Goal: Task Accomplishment & Management: Use online tool/utility

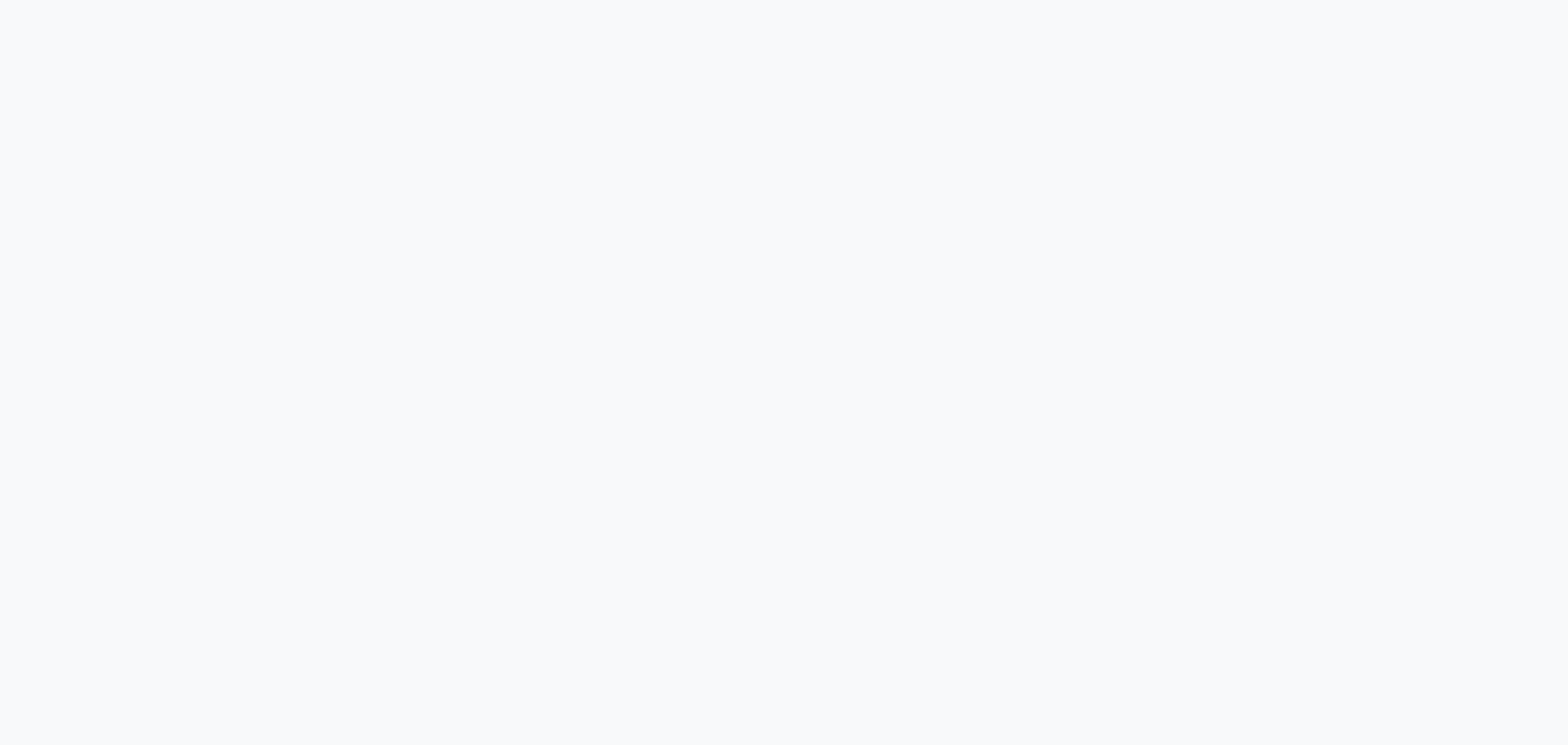
select select "service"
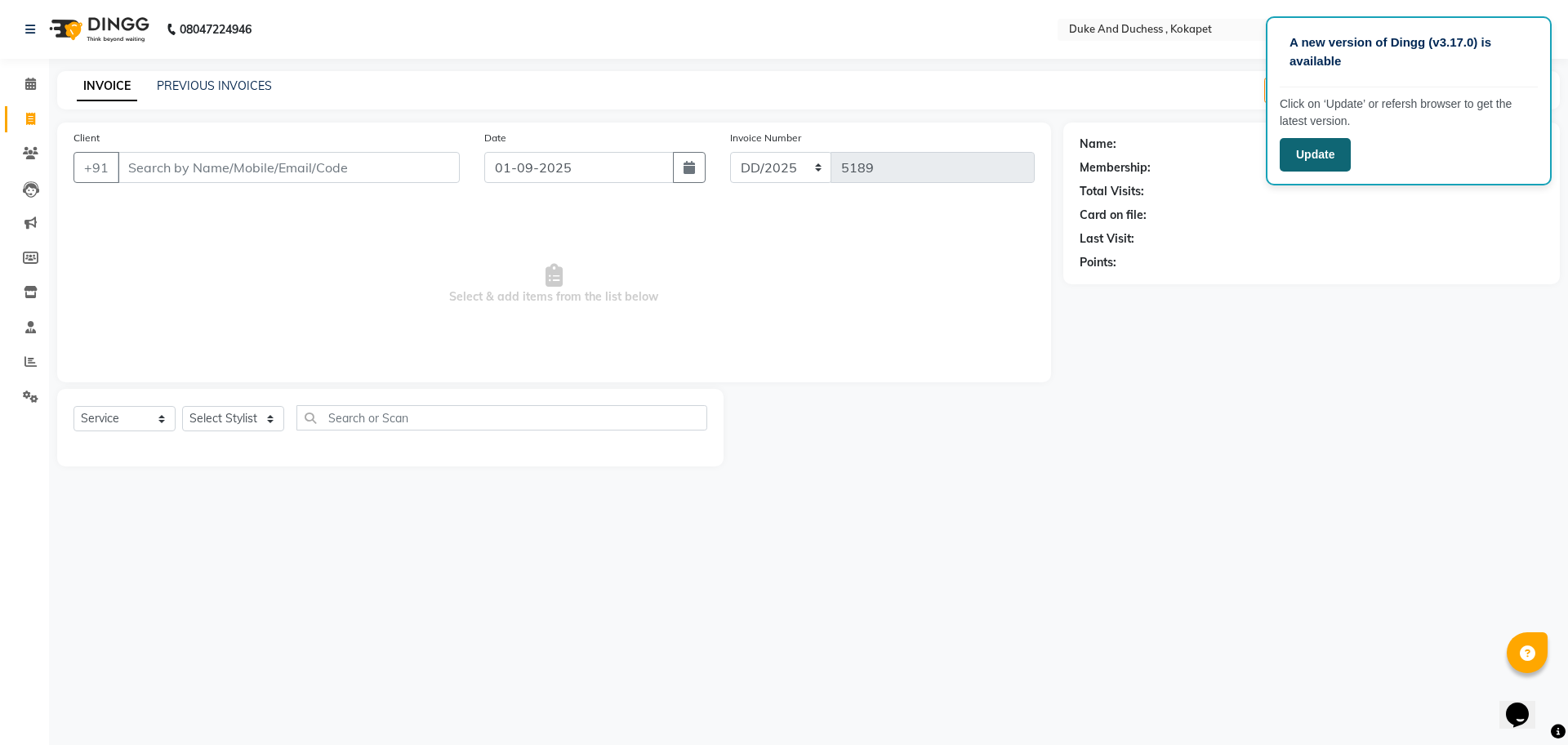
click at [1333, 156] on button "Update" at bounding box center [1315, 155] width 71 height 33
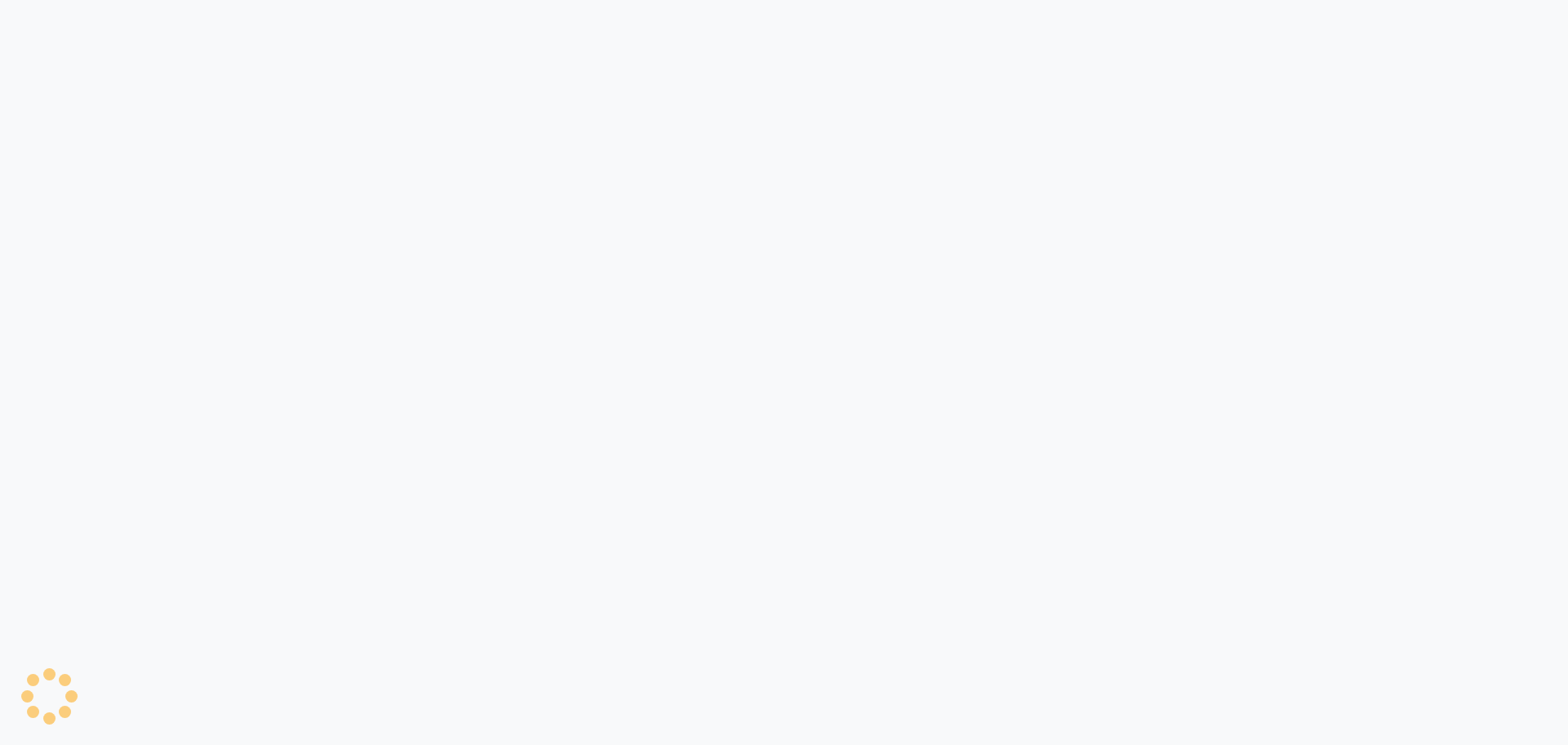
select select "service"
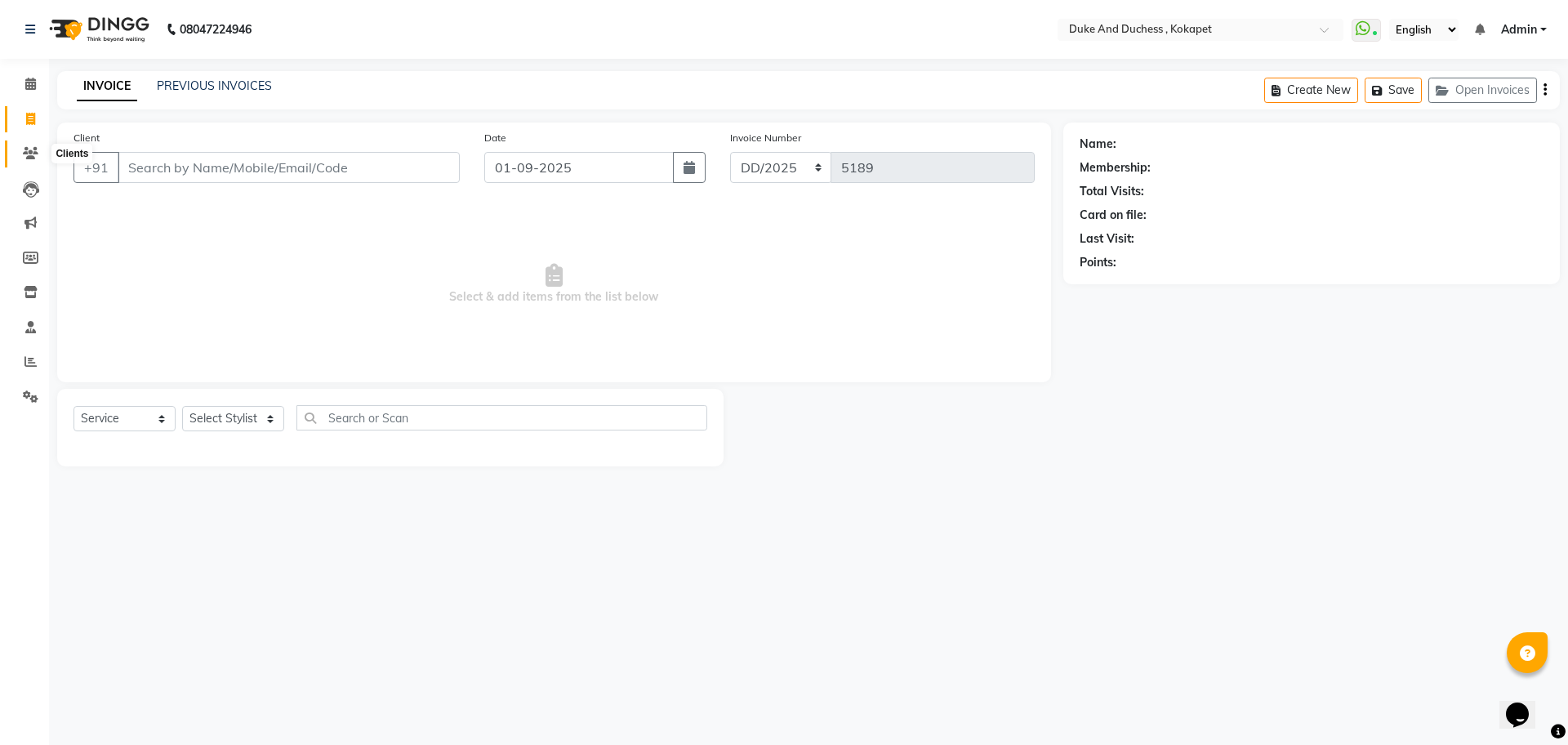
click at [29, 149] on icon at bounding box center [30, 153] width 16 height 13
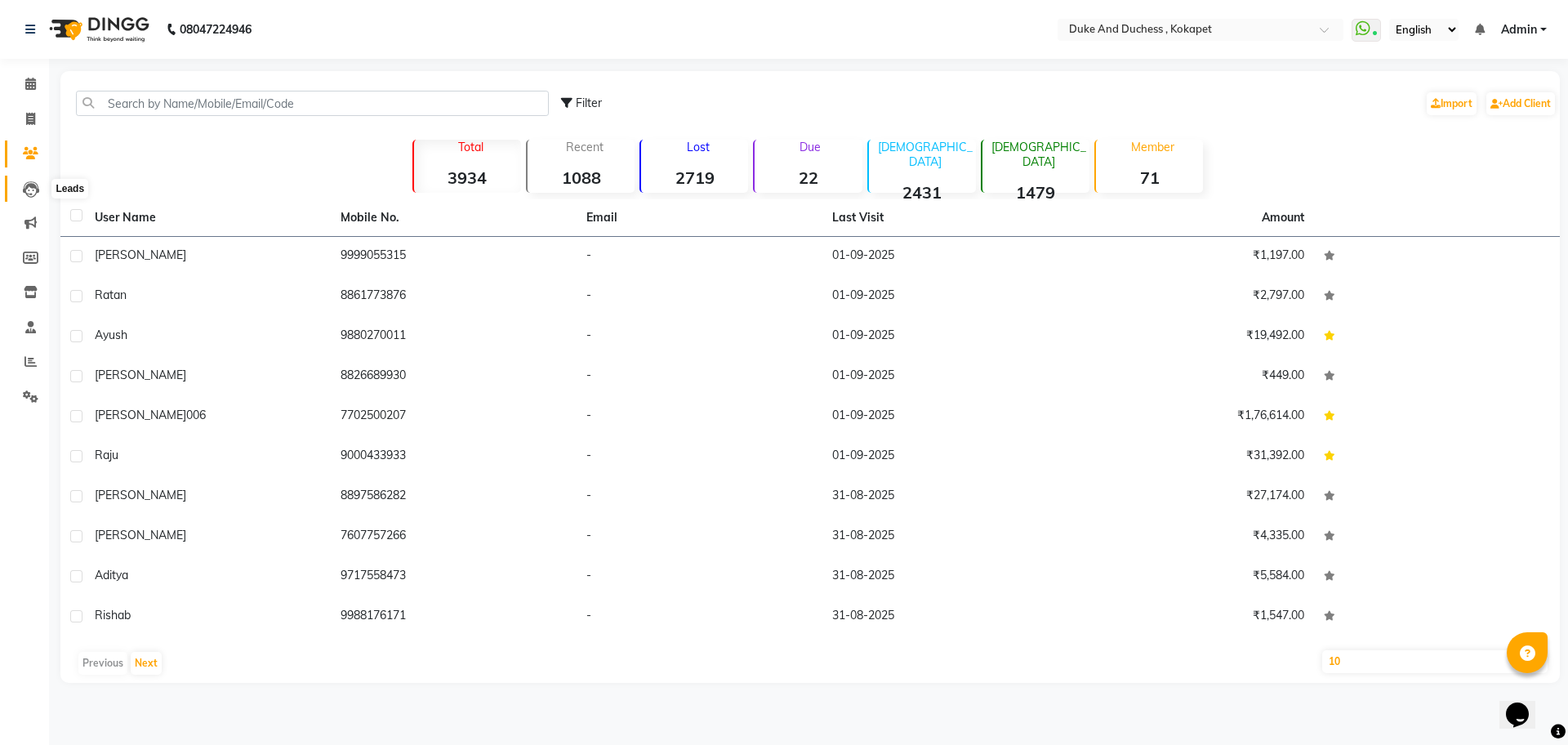
click at [32, 192] on icon at bounding box center [30, 189] width 17 height 17
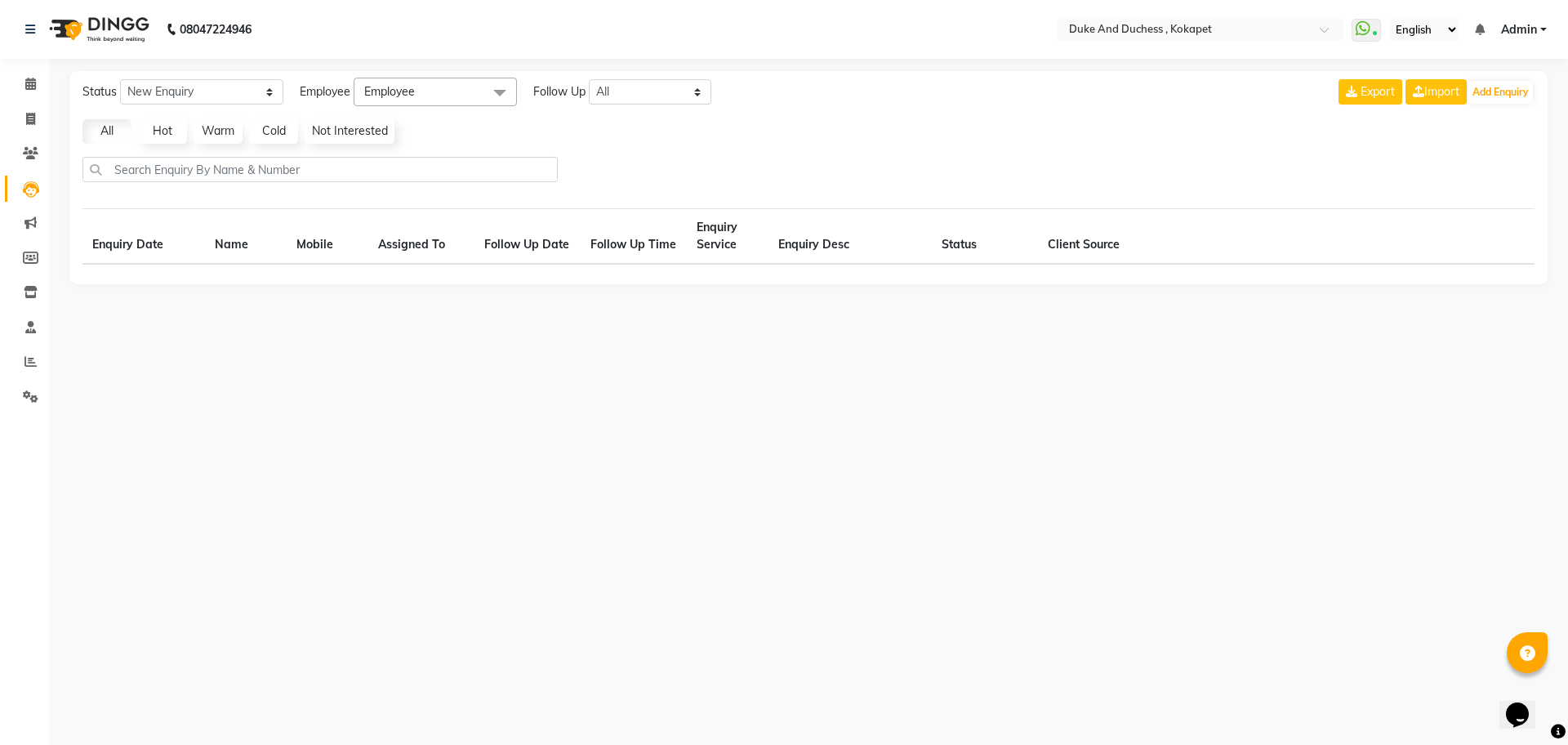
select select "10"
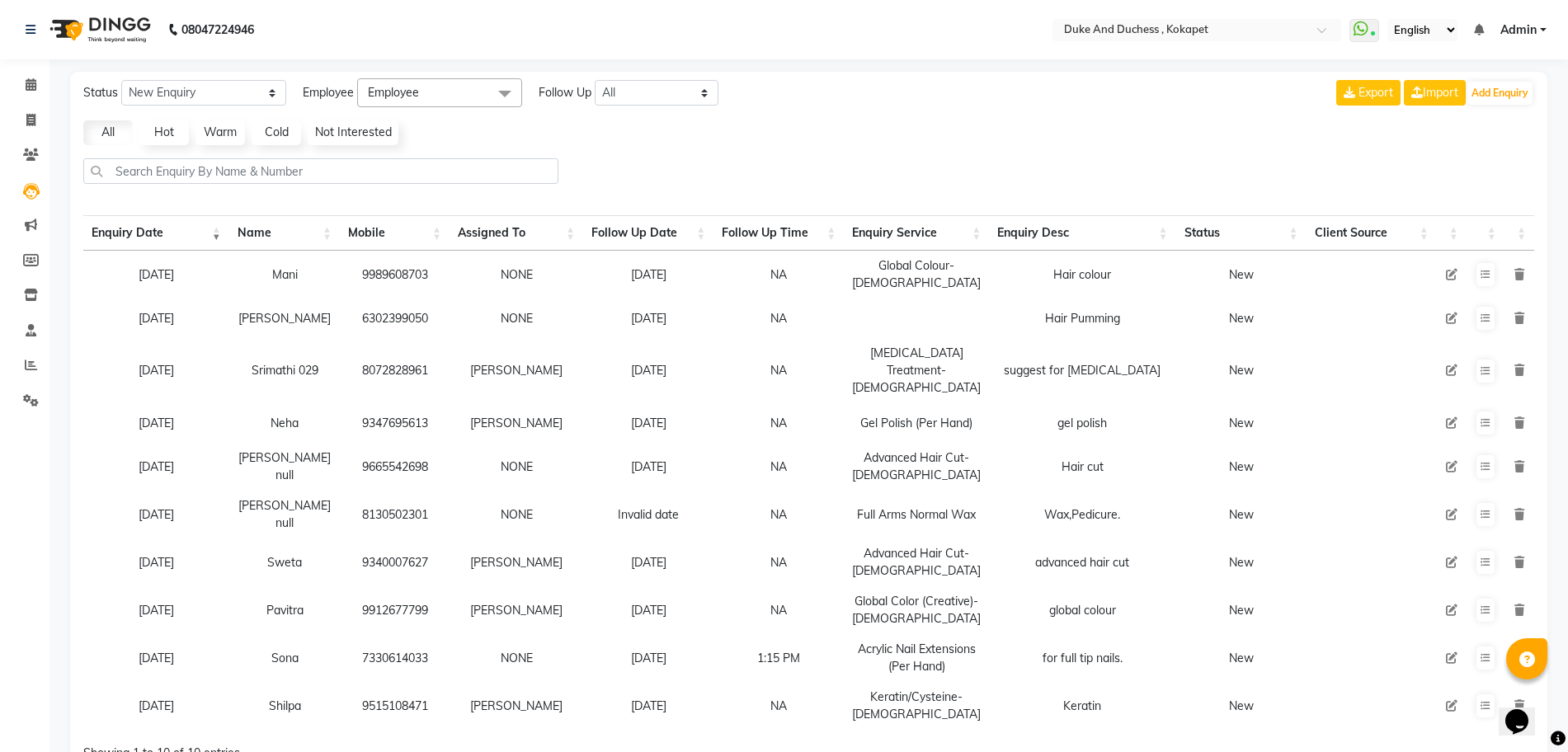
click at [633, 165] on div at bounding box center [809, 177] width 1464 height 39
click at [1053, 139] on div "All Hot Warm Cold Not Interested" at bounding box center [809, 132] width 1464 height 25
click at [979, 116] on div "Status New Enquiry Open Enquiry Converted Enquiry All All New Open Converted Em…" at bounding box center [809, 456] width 1477 height 768
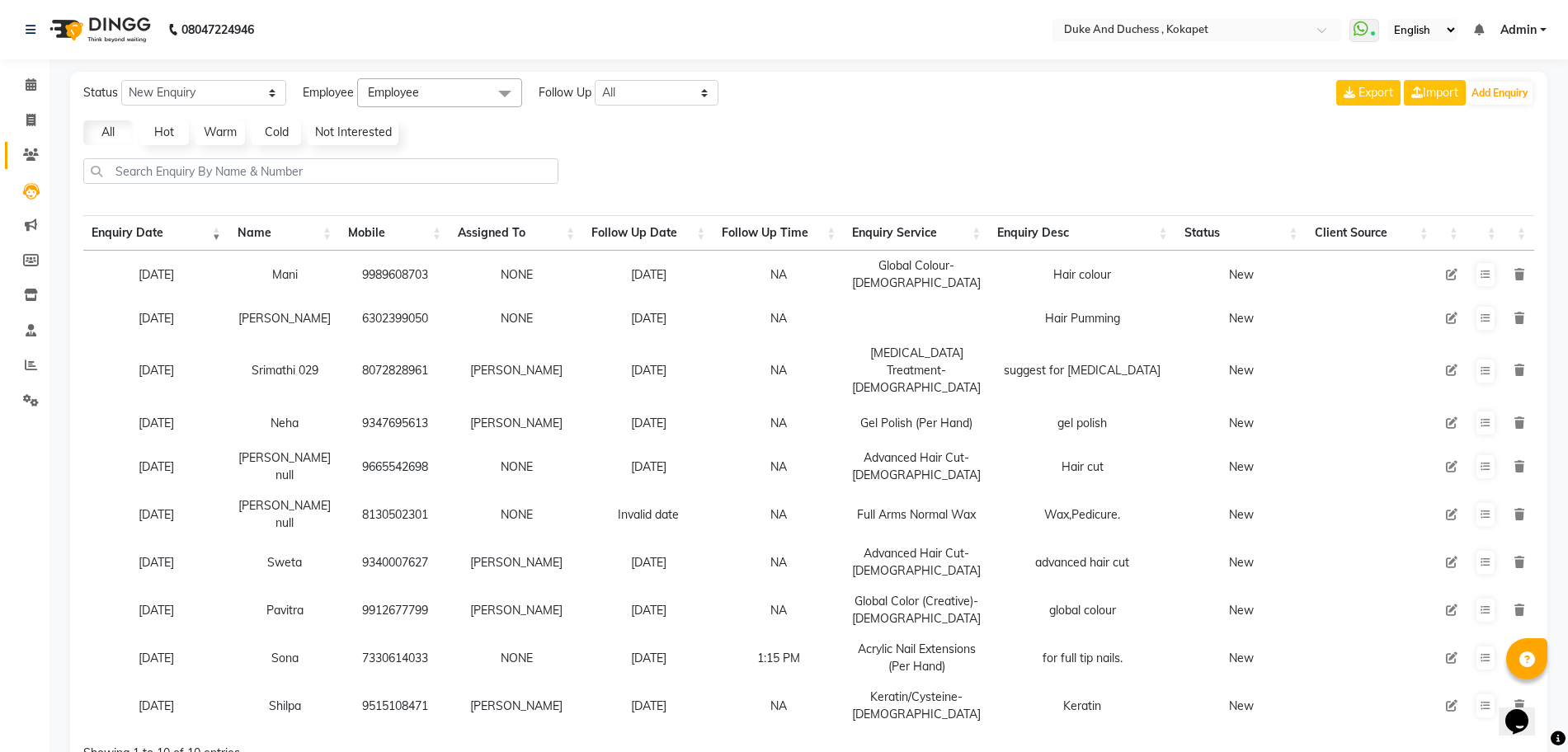
click at [33, 165] on link "Clients" at bounding box center [25, 156] width 40 height 28
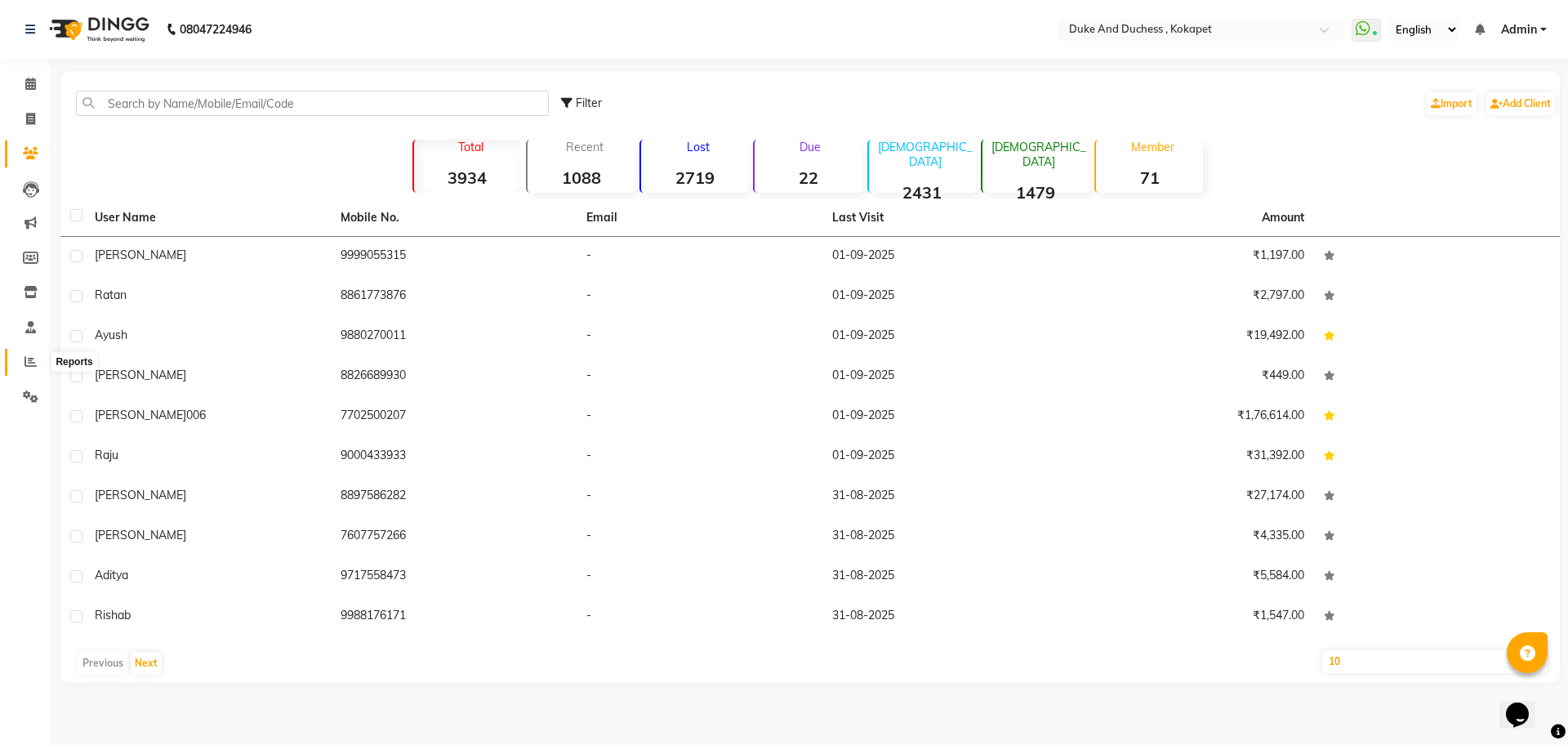
click at [33, 355] on icon at bounding box center [30, 361] width 13 height 13
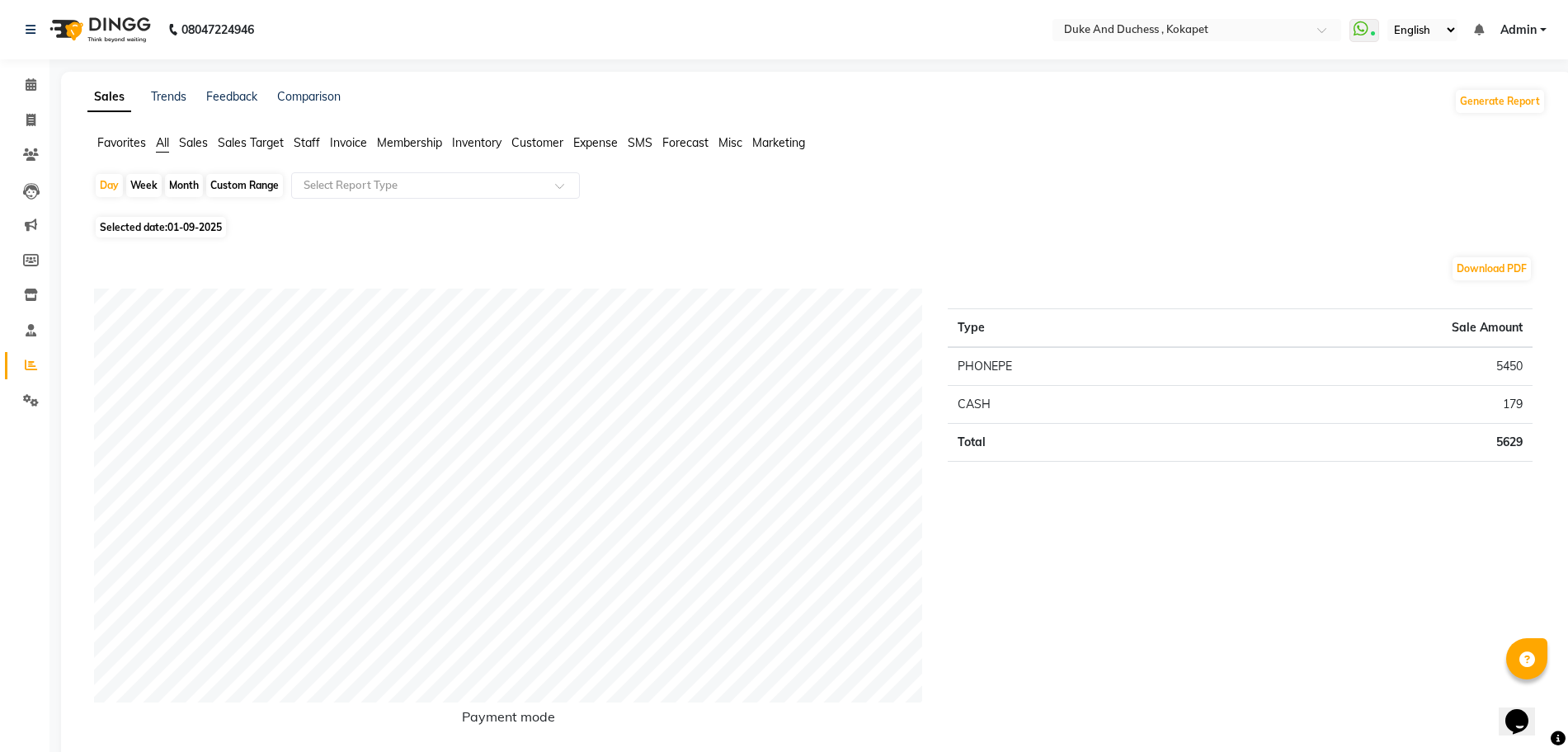
click at [307, 140] on span "Staff" at bounding box center [306, 142] width 27 height 15
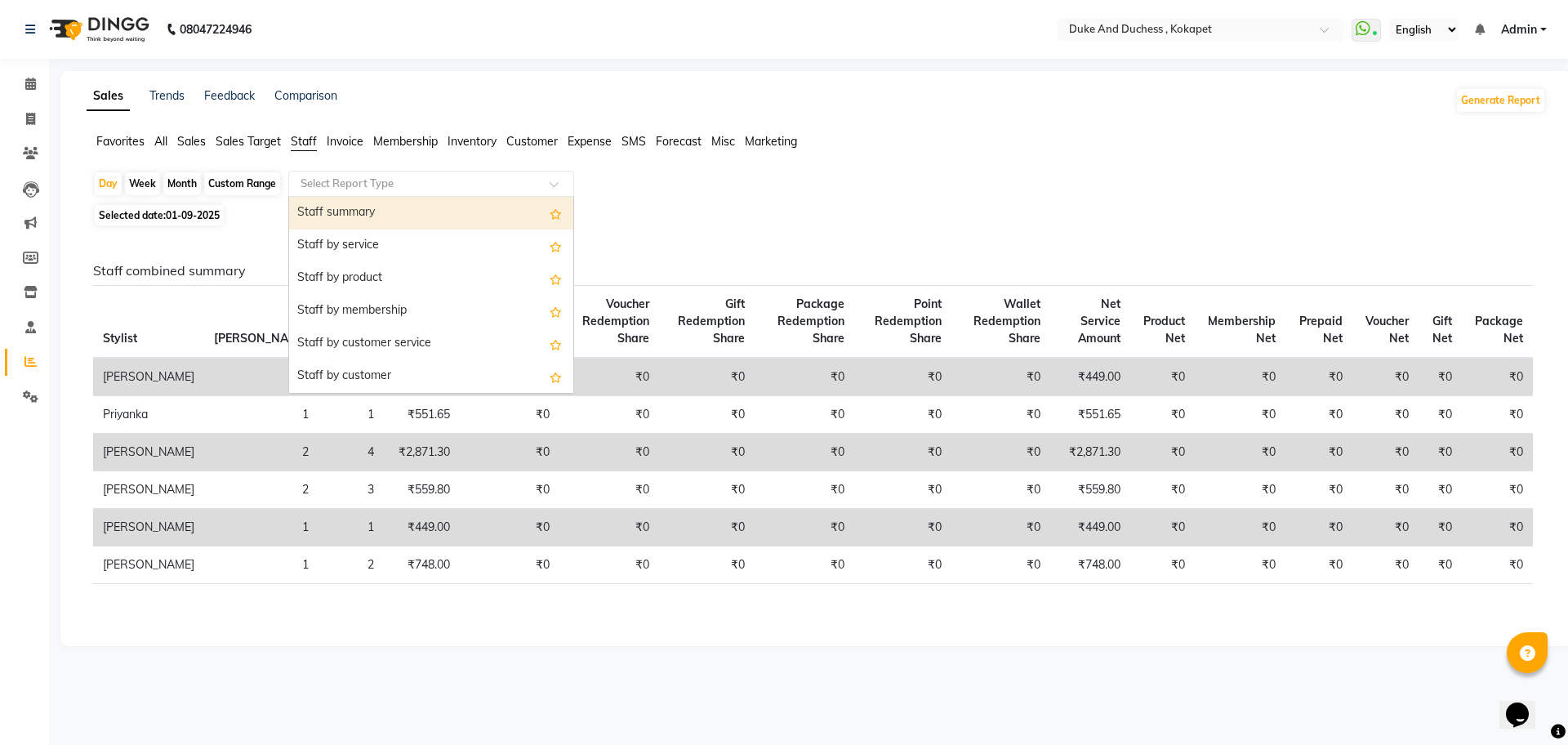
click at [388, 189] on input "text" at bounding box center [415, 183] width 235 height 17
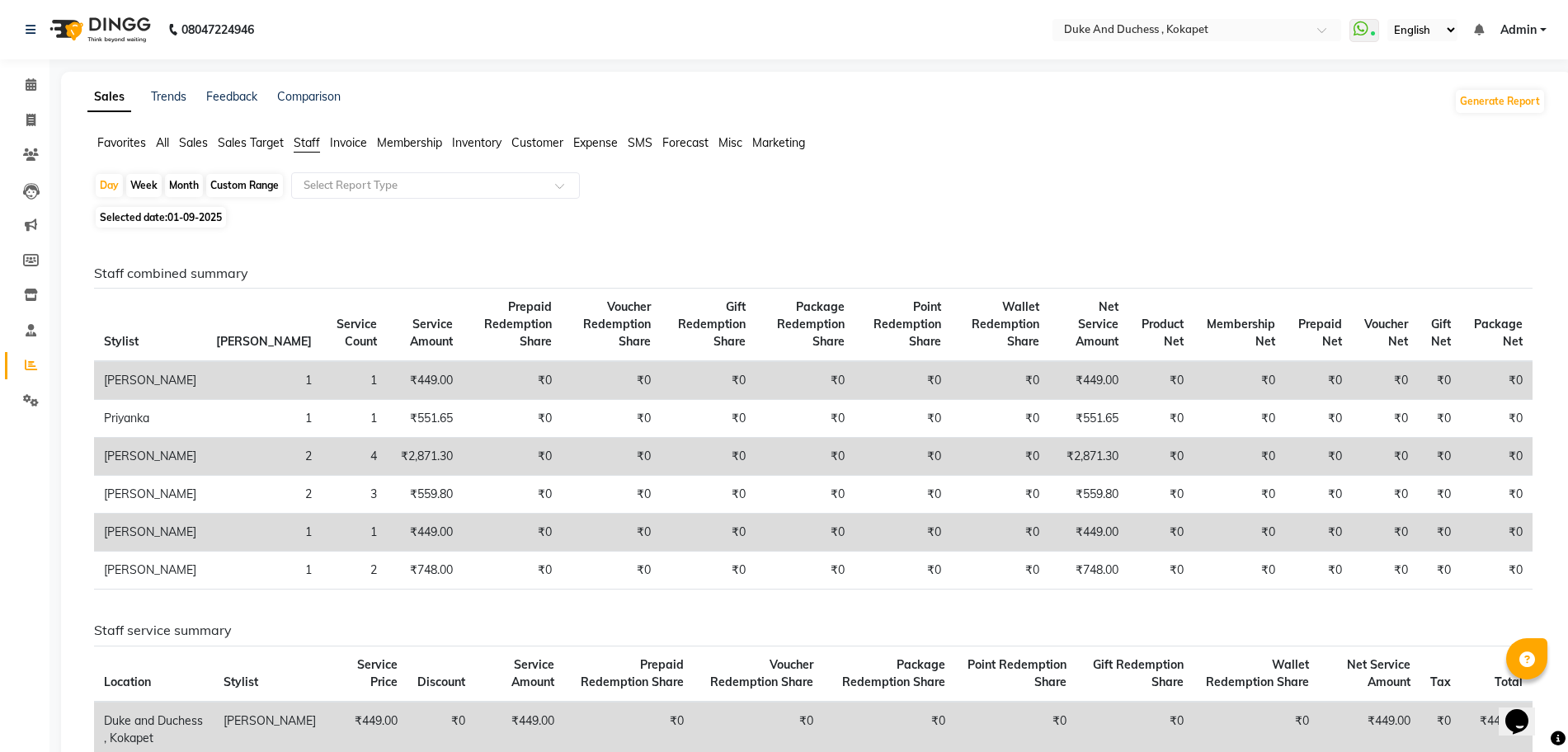
click at [176, 185] on div "Month" at bounding box center [184, 185] width 38 height 23
select select "9"
select select "2025"
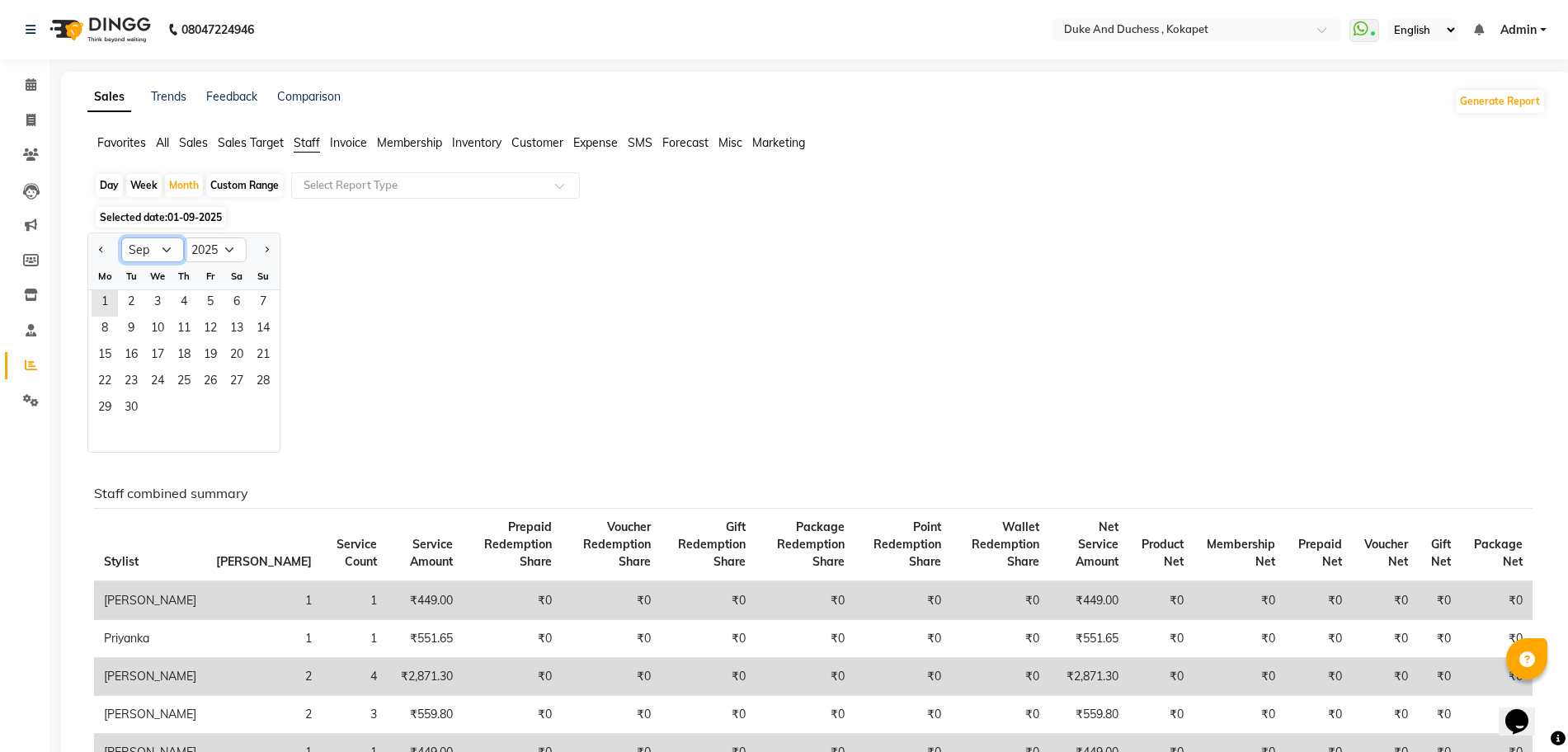
click at [168, 242] on select "Jan Feb Mar Apr May Jun Jul Aug Sep Oct Nov Dec" at bounding box center [152, 249] width 62 height 25
select select "8"
click at [122, 237] on select "Jan Feb Mar Apr May Jun Jul Aug Sep Oct Nov Dec" at bounding box center [152, 249] width 62 height 25
click at [208, 295] on span "1" at bounding box center [210, 303] width 27 height 27
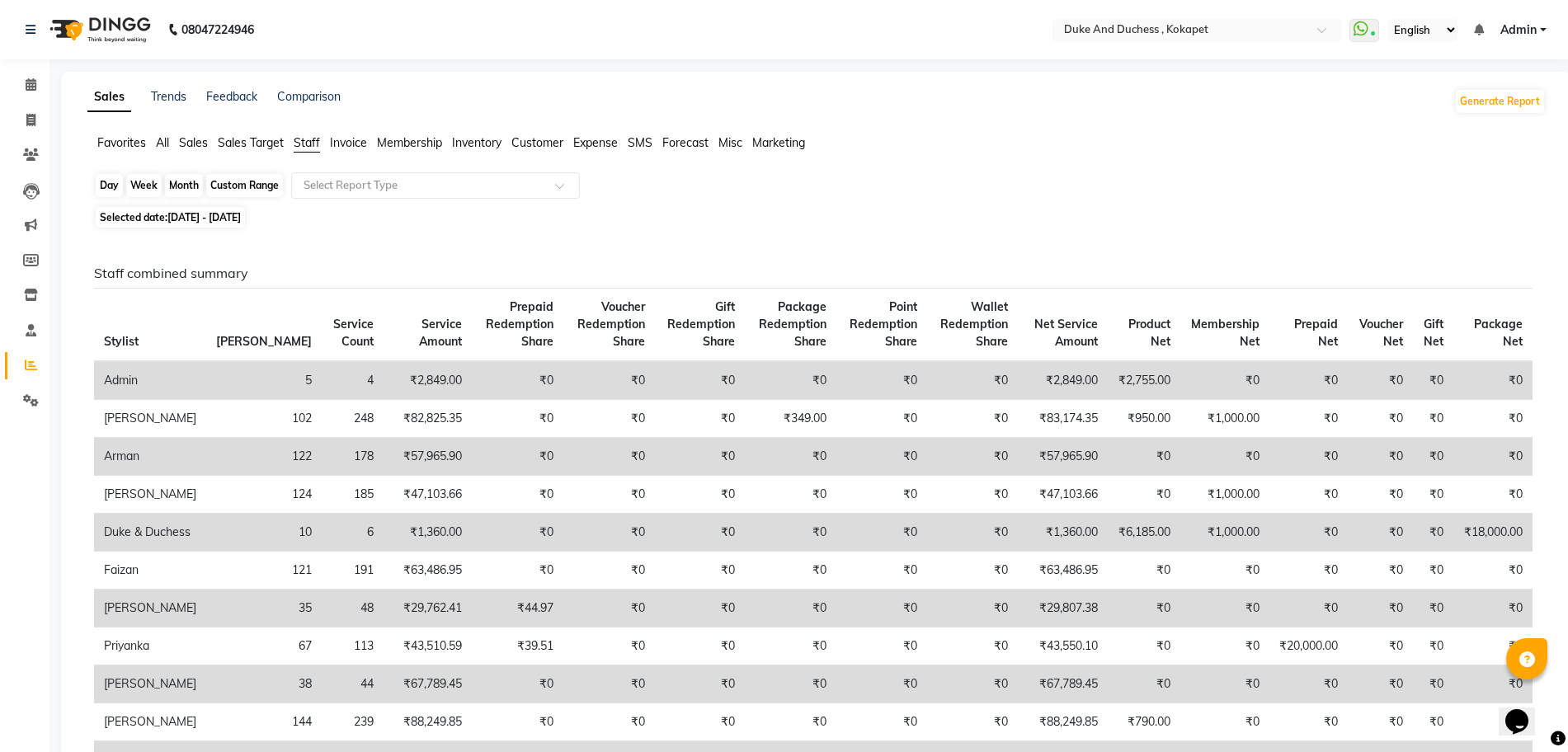
click at [169, 182] on div "Month" at bounding box center [184, 185] width 38 height 23
select select "8"
select select "2025"
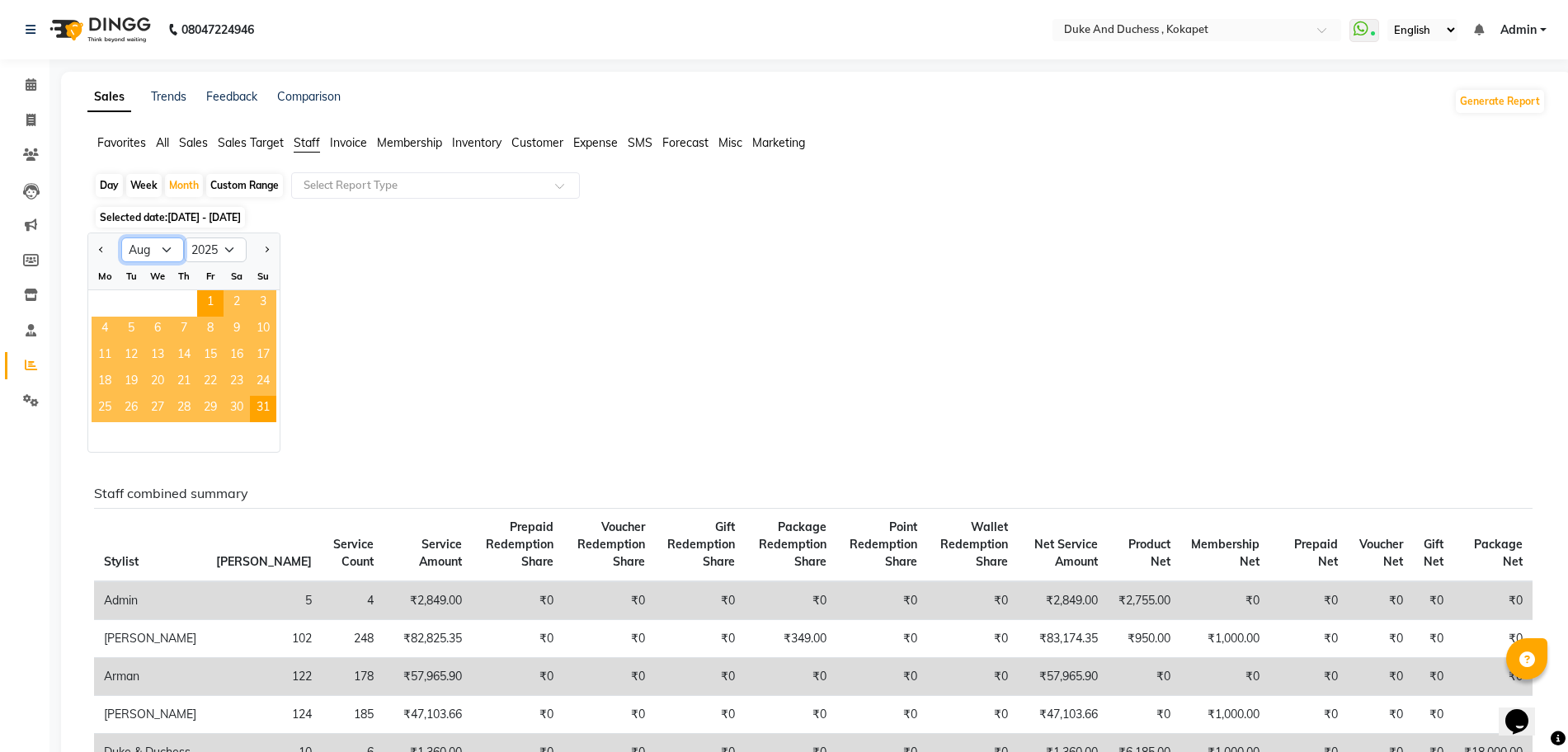
click at [137, 250] on select "Jan Feb Mar Apr May Jun Jul Aug Sep Oct Nov Dec" at bounding box center [152, 249] width 62 height 25
select select "7"
click at [122, 237] on select "Jan Feb Mar Apr May Jun Jul Aug Sep Oct Nov Dec" at bounding box center [152, 249] width 62 height 25
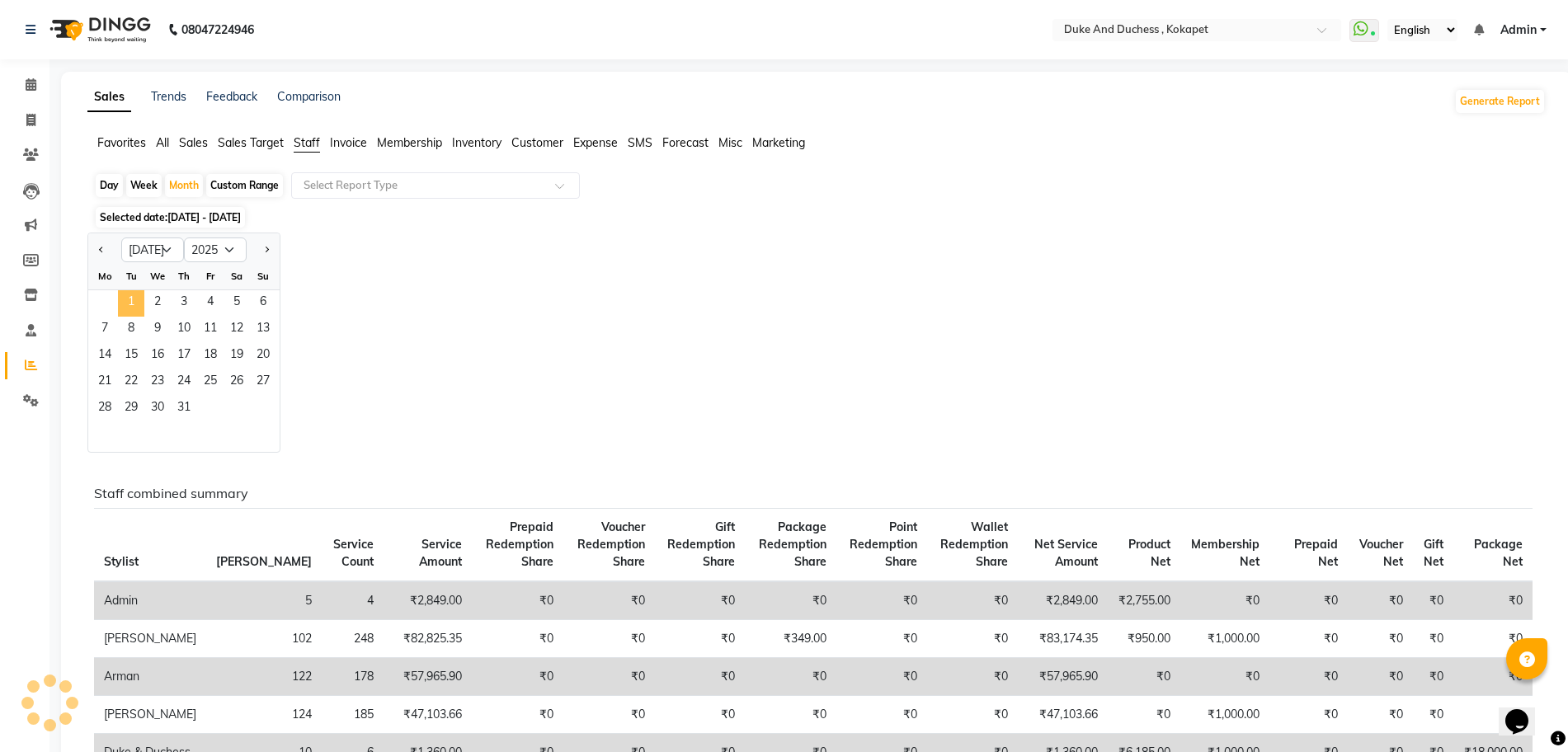
click at [132, 300] on span "1" at bounding box center [131, 303] width 27 height 27
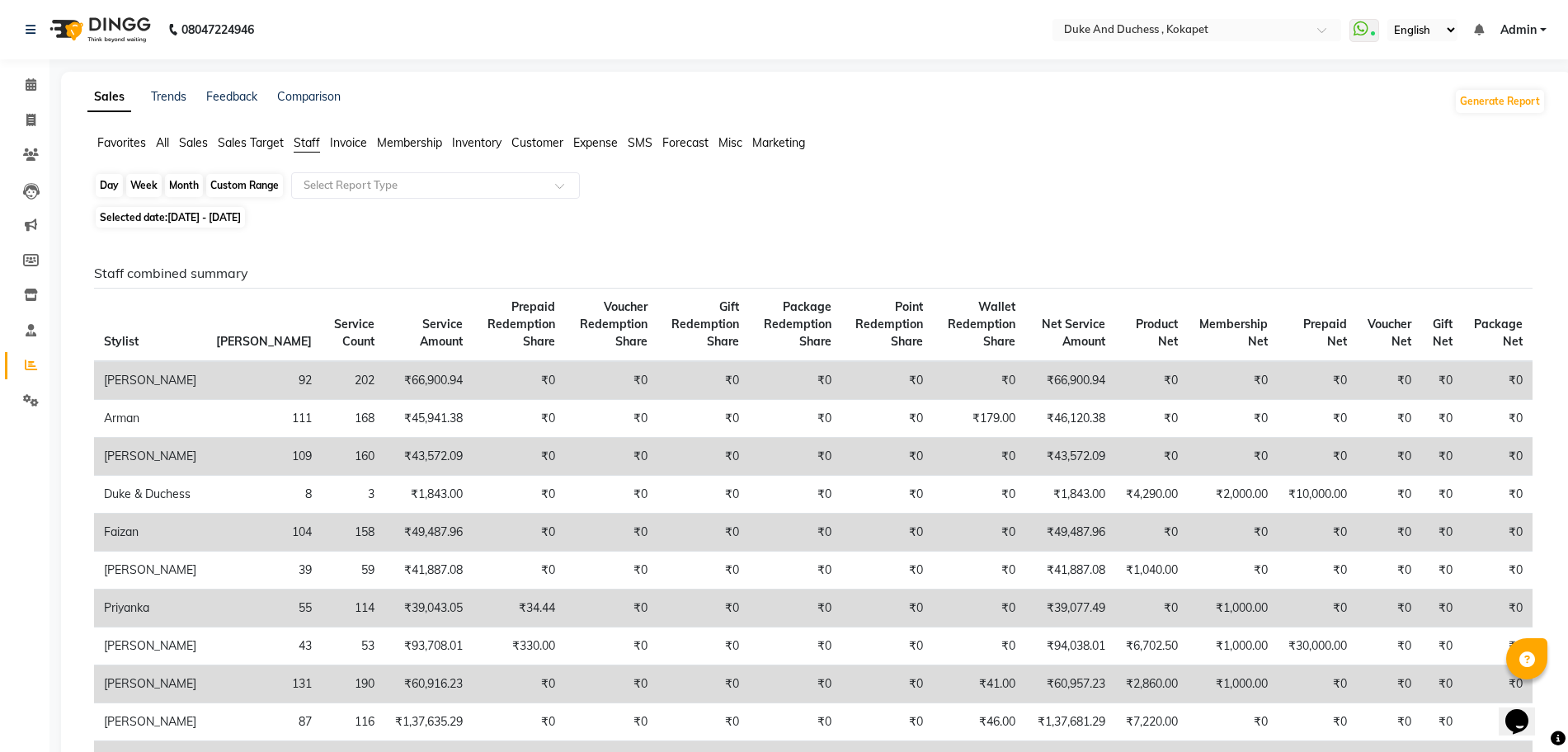
click at [190, 182] on div "Month" at bounding box center [184, 185] width 38 height 23
select select "7"
select select "2025"
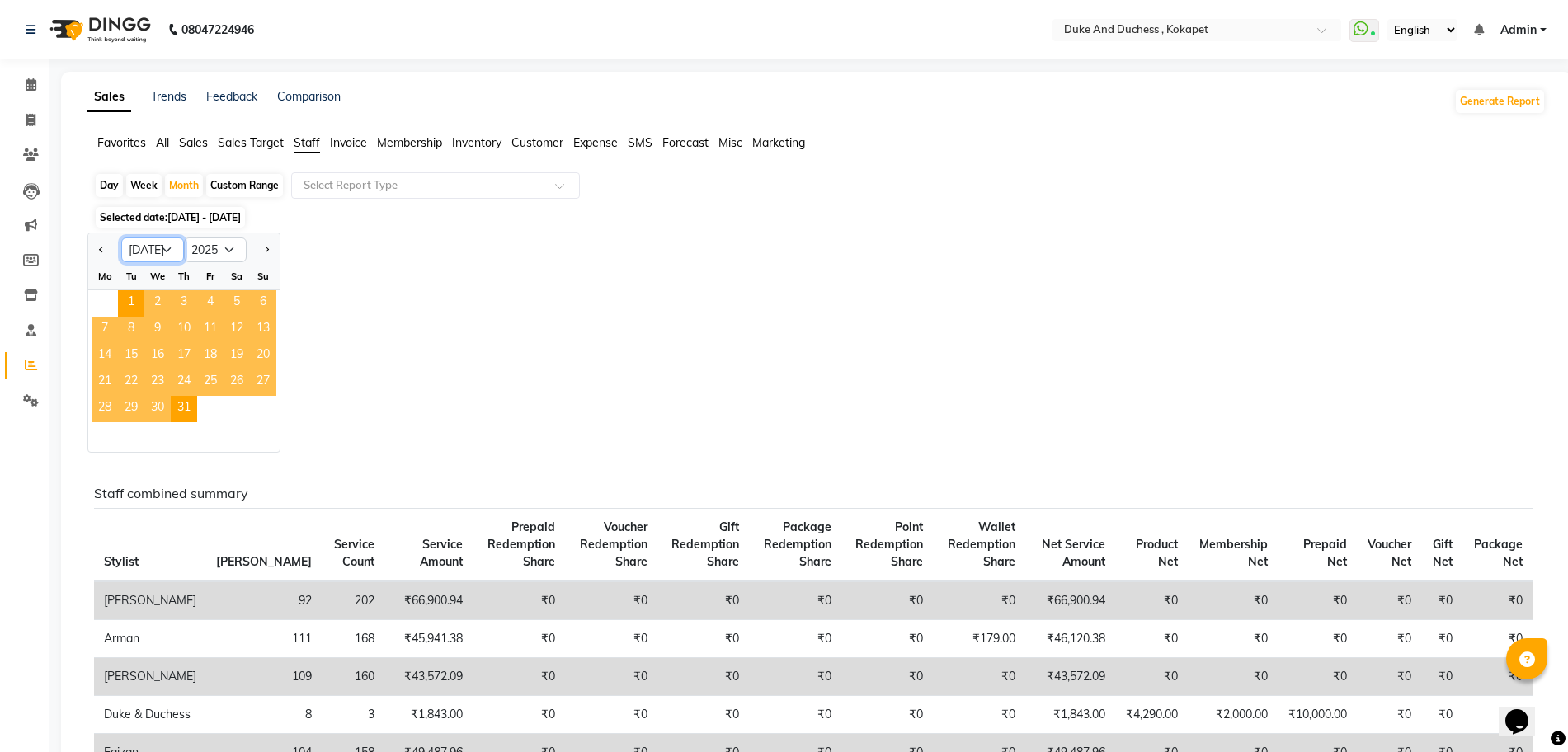
click at [150, 250] on select "Jan Feb Mar Apr May Jun Jul Aug Sep Oct Nov Dec" at bounding box center [152, 249] width 62 height 25
select select "6"
click at [122, 237] on select "Jan Feb Mar Apr May Jun Jul Aug Sep Oct Nov Dec" at bounding box center [152, 249] width 62 height 25
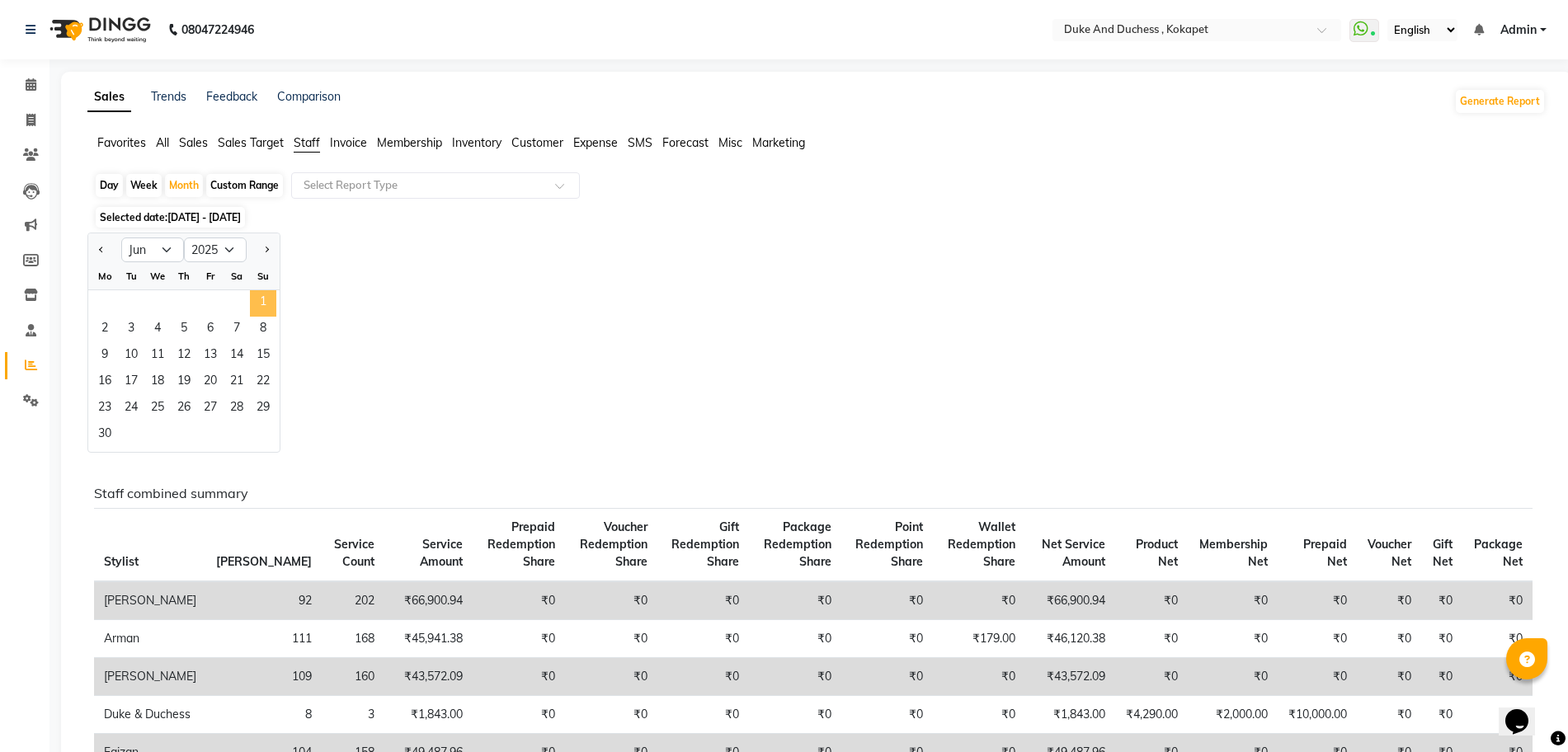
click at [258, 292] on span "1" at bounding box center [263, 303] width 27 height 27
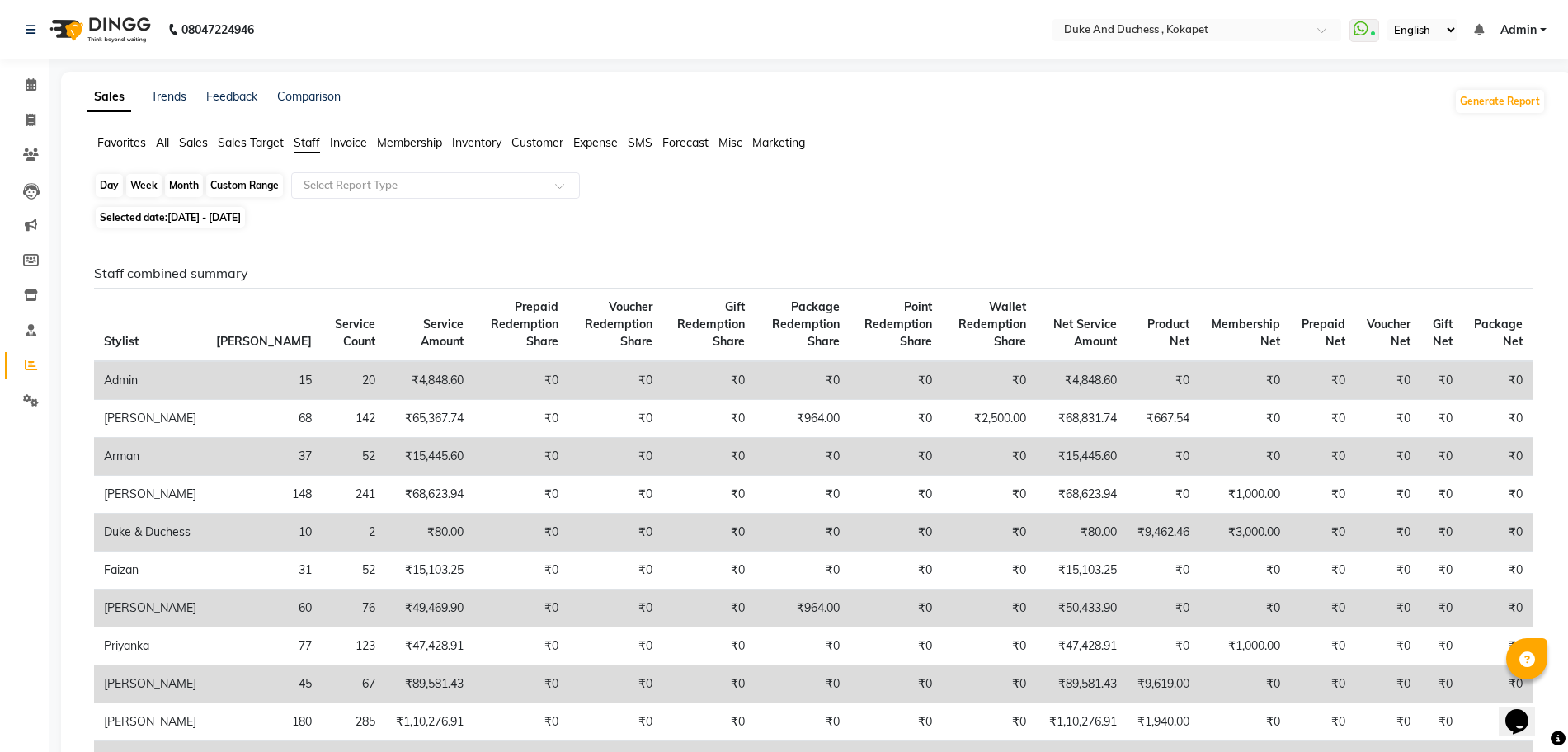
click at [179, 177] on div "Month" at bounding box center [184, 185] width 38 height 23
select select "6"
select select "2025"
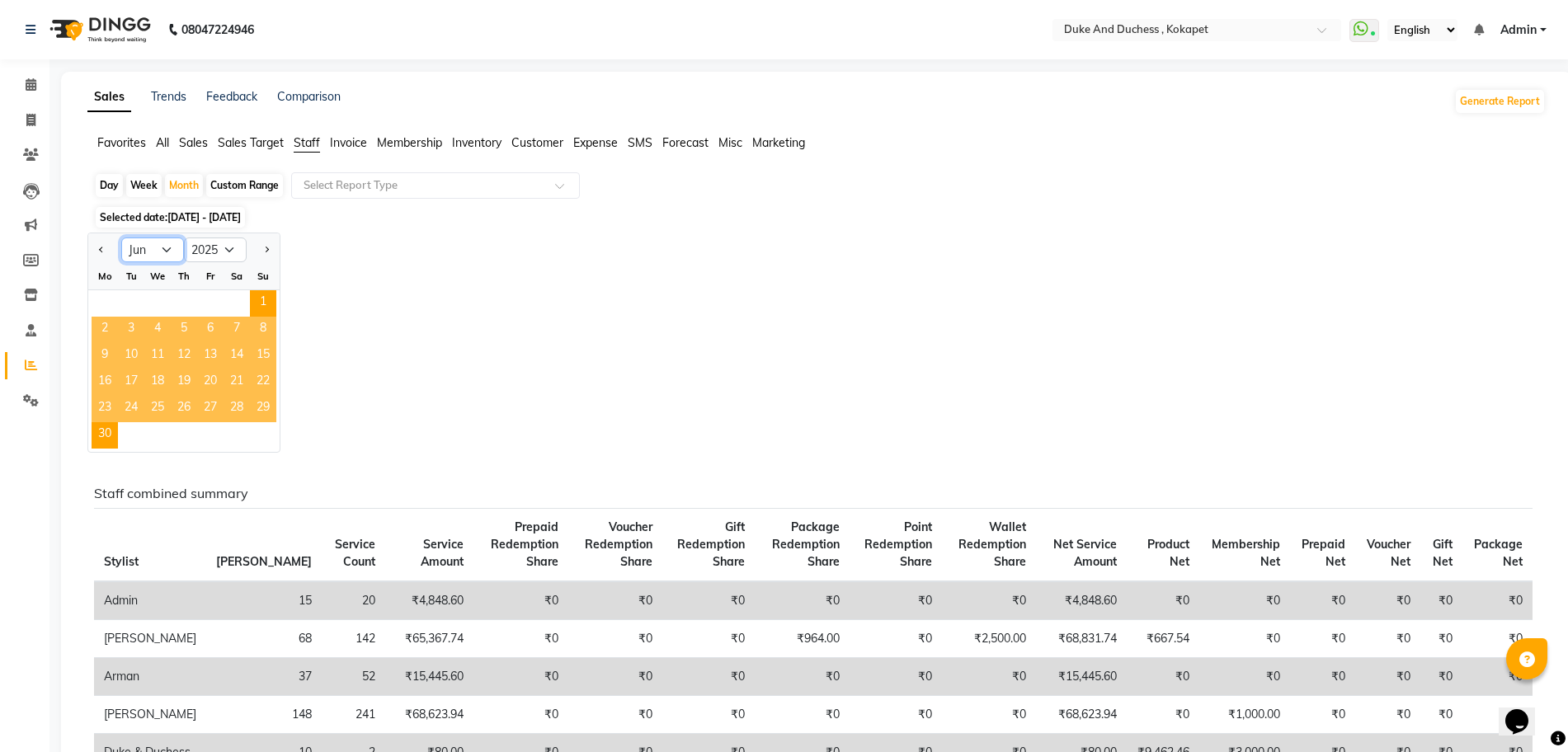
click at [147, 249] on select "Jan Feb Mar Apr May Jun Jul Aug Sep Oct Nov Dec" at bounding box center [152, 249] width 62 height 25
select select "5"
click at [122, 237] on select "Jan Feb Mar Apr May Jun Jul Aug Sep Oct Nov Dec" at bounding box center [152, 249] width 62 height 25
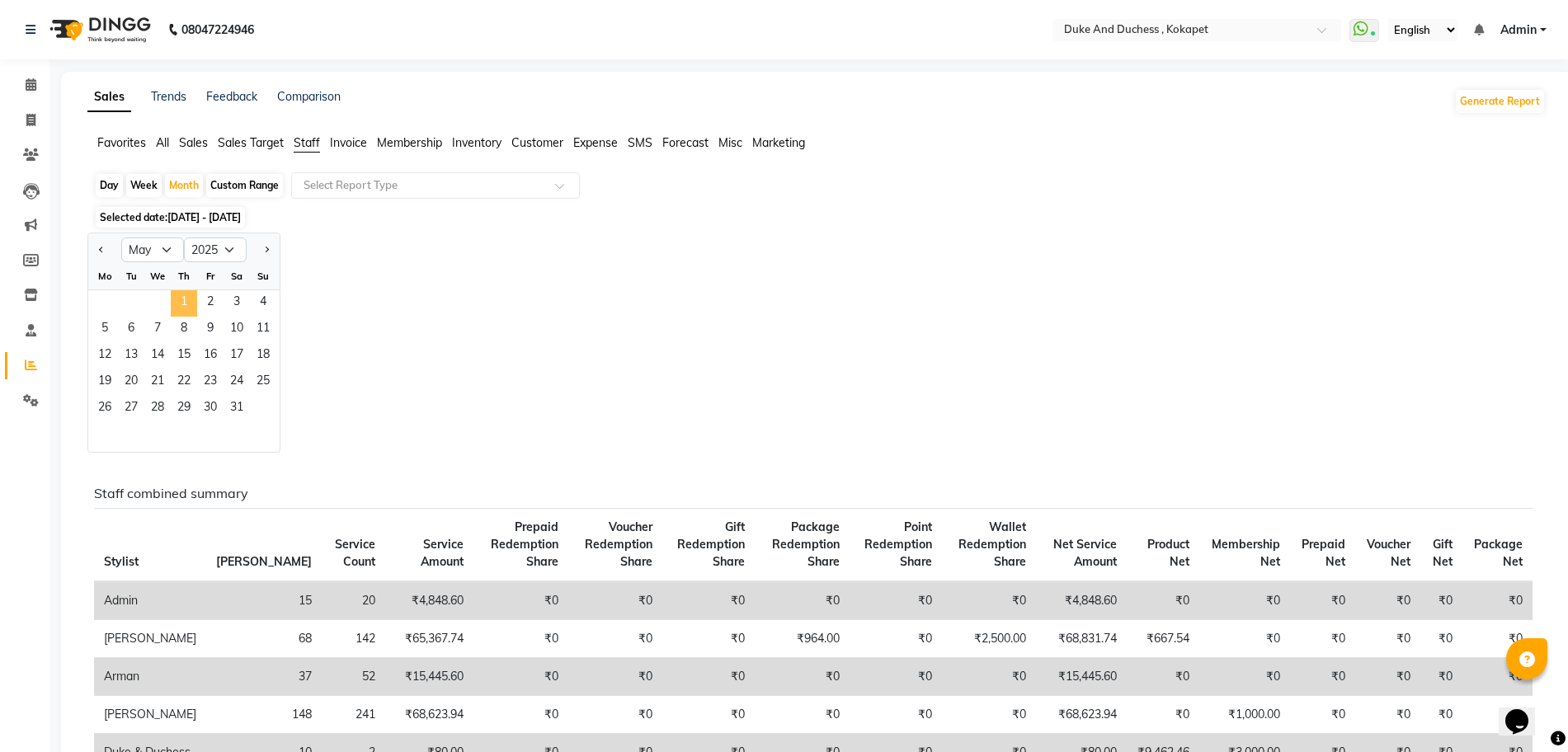
click at [186, 296] on span "1" at bounding box center [184, 303] width 27 height 27
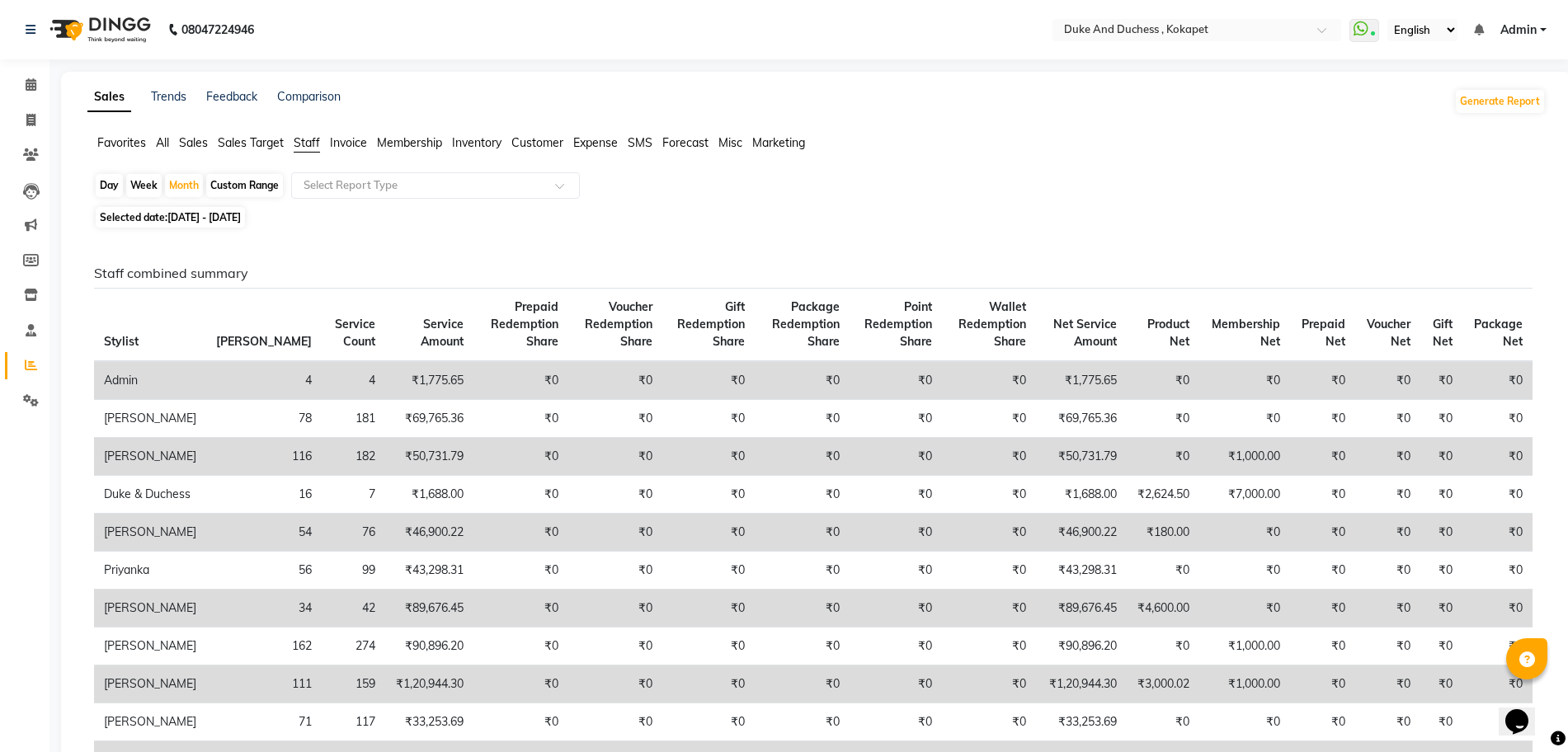
click at [159, 143] on span "All" at bounding box center [162, 142] width 13 height 15
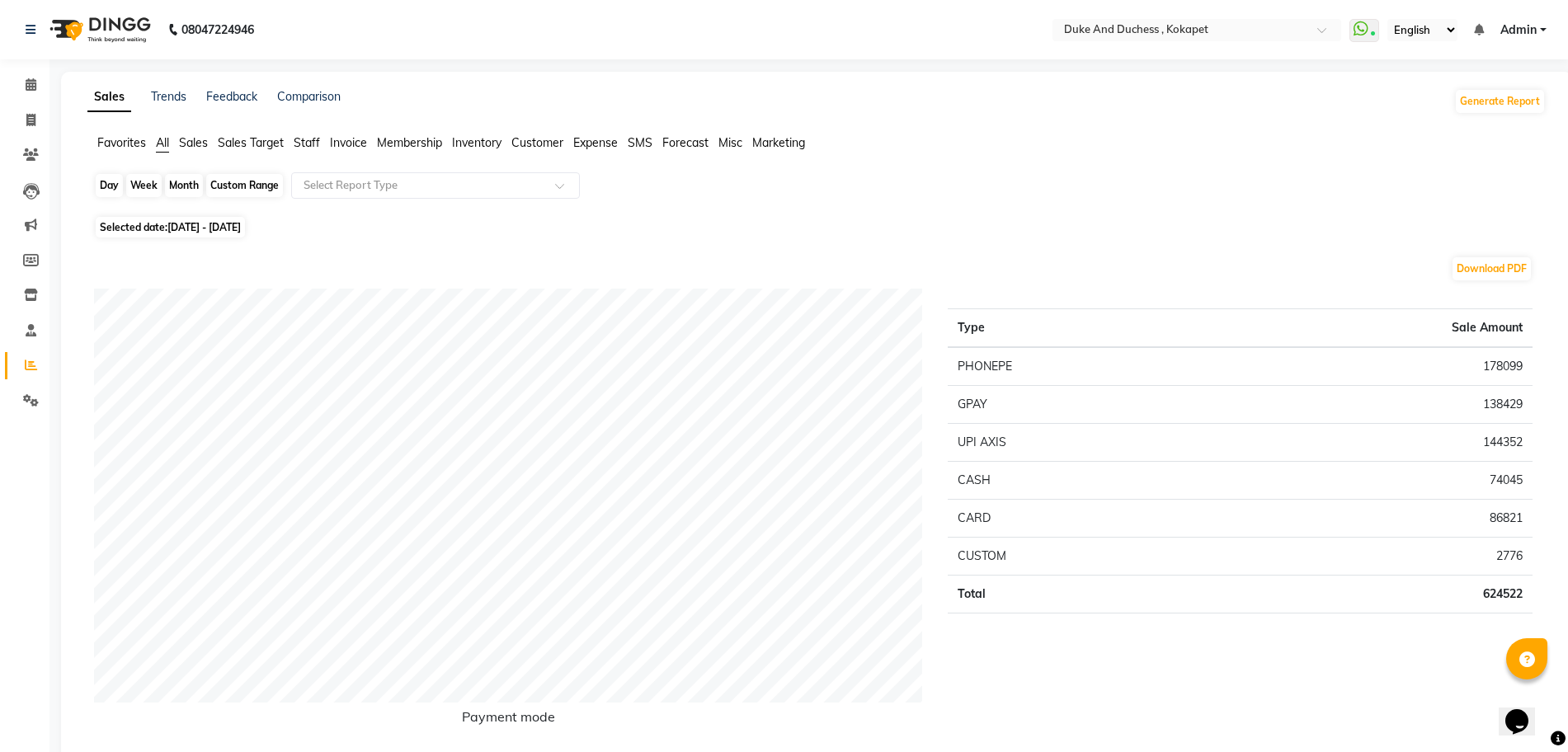
click at [185, 186] on div "Month" at bounding box center [184, 185] width 38 height 23
select select "5"
select select "2025"
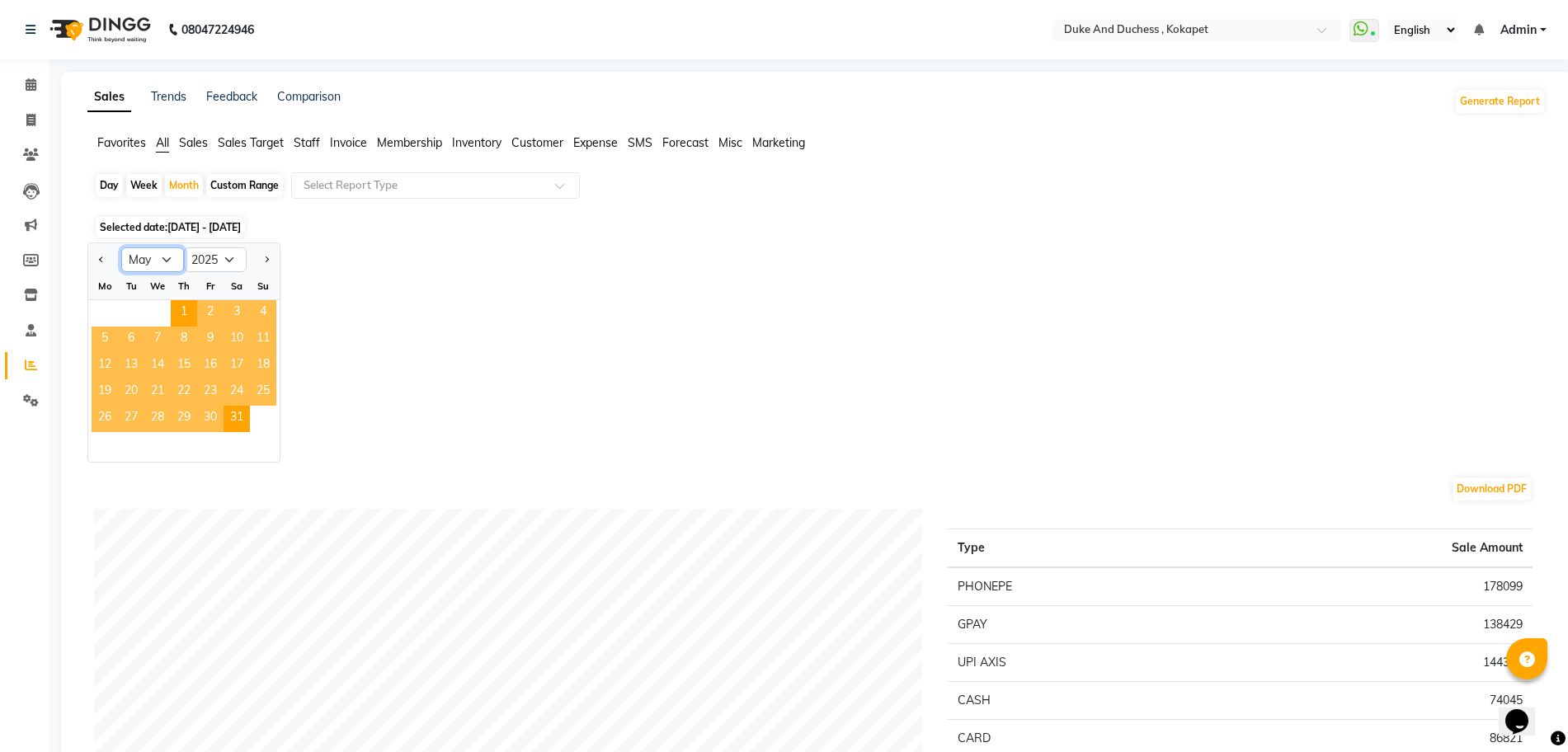
click at [168, 253] on select "Jan Feb Mar Apr May Jun Jul Aug Sep Oct Nov Dec" at bounding box center [152, 259] width 62 height 25
select select "6"
click at [122, 247] on select "Jan Feb Mar Apr May Jun Jul Aug Sep Oct Nov Dec" at bounding box center [152, 259] width 62 height 25
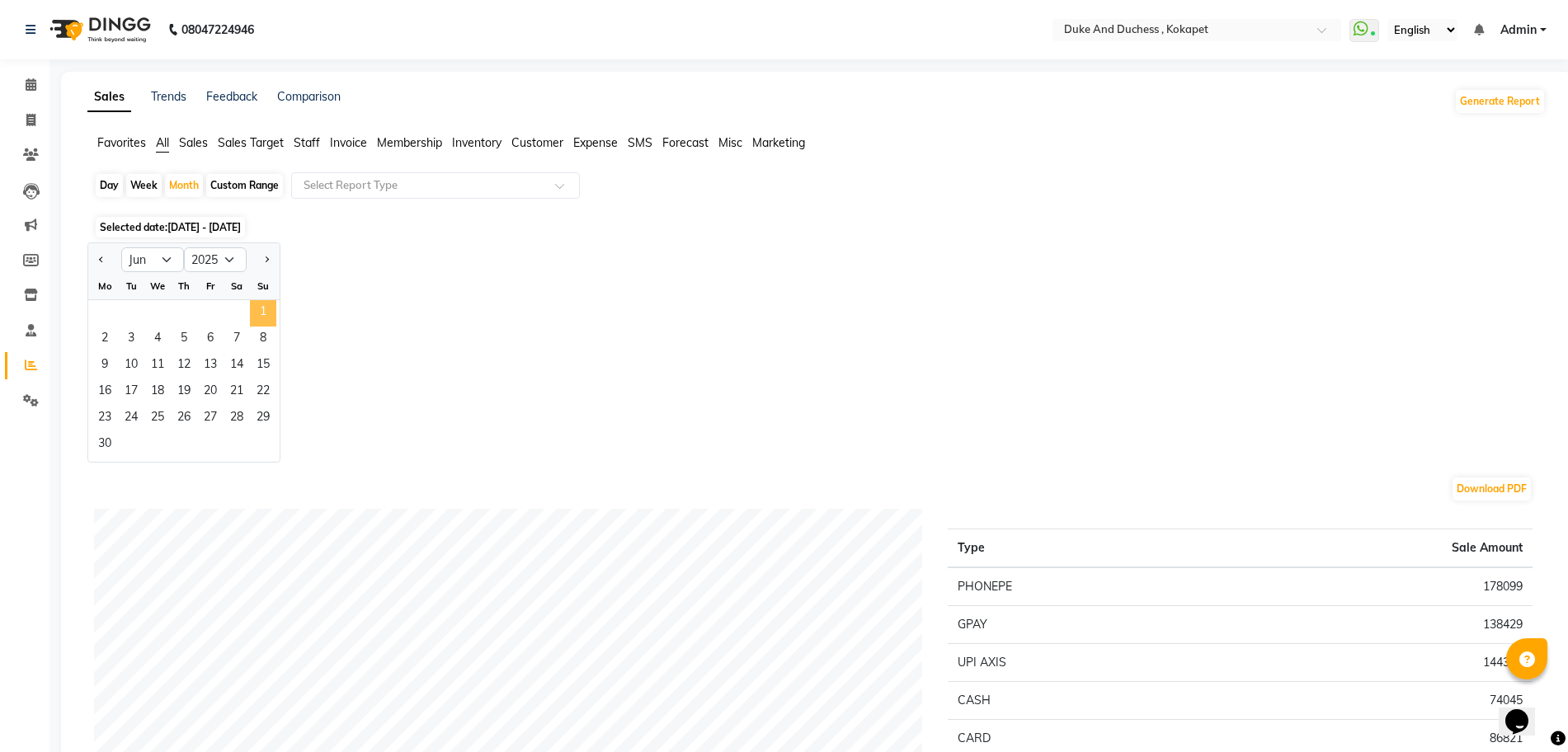
click at [265, 311] on span "1" at bounding box center [263, 313] width 27 height 27
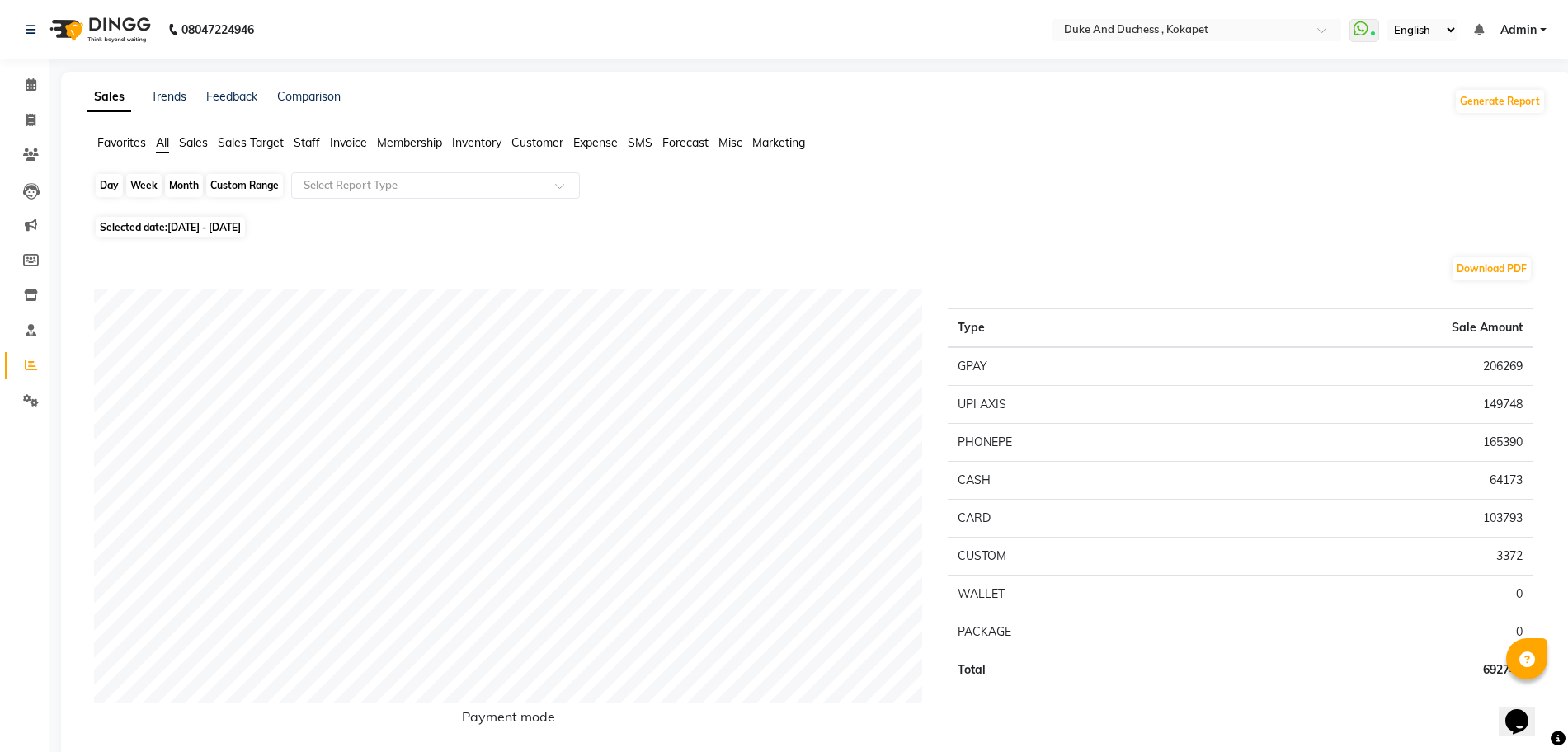
click at [179, 180] on div "Month" at bounding box center [184, 185] width 38 height 23
select select "6"
select select "2025"
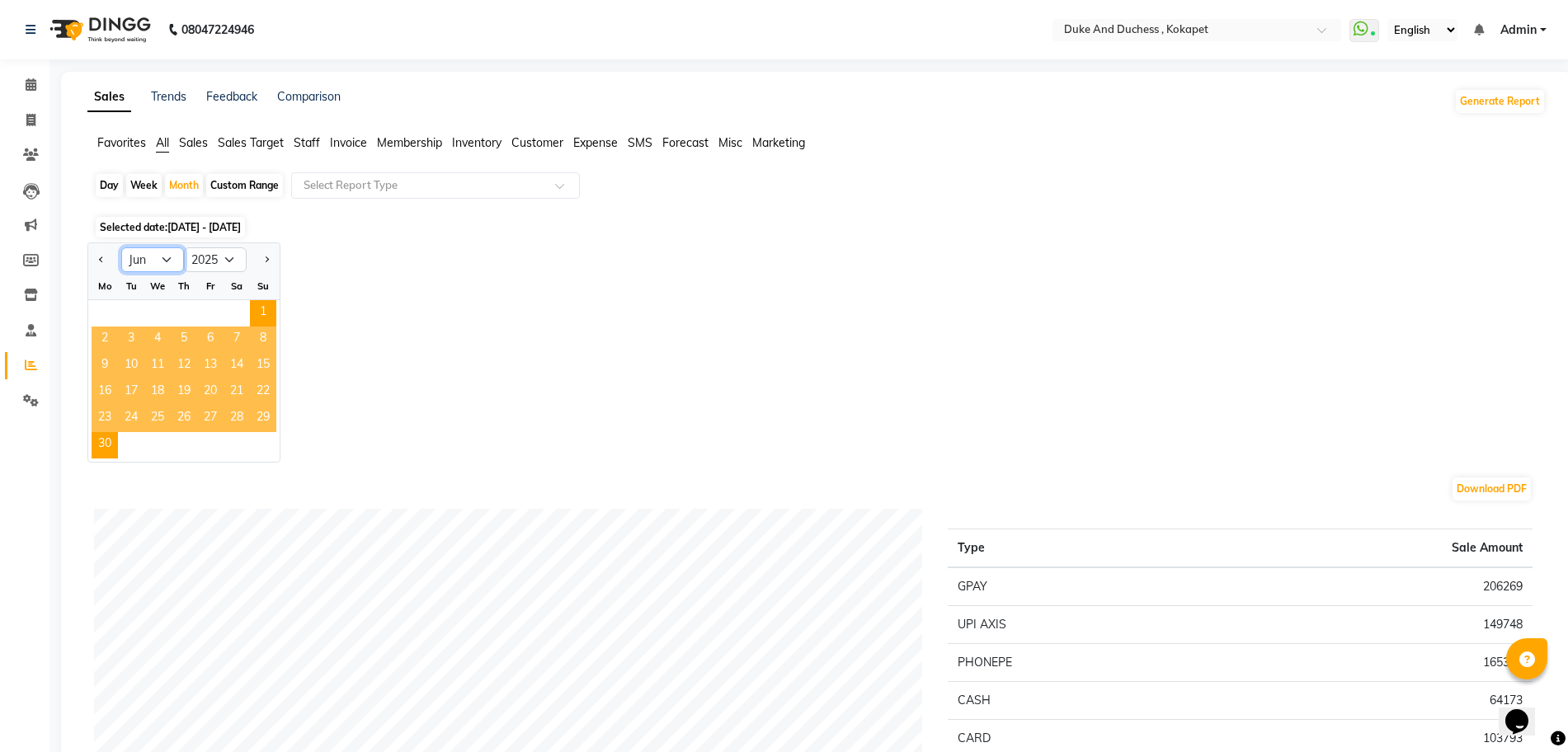
click at [160, 257] on select "Jan Feb Mar Apr May Jun Jul Aug Sep Oct Nov Dec" at bounding box center [152, 259] width 62 height 25
select select "7"
click at [122, 247] on select "Jan Feb Mar Apr May Jun Jul Aug Sep Oct Nov Dec" at bounding box center [152, 259] width 62 height 25
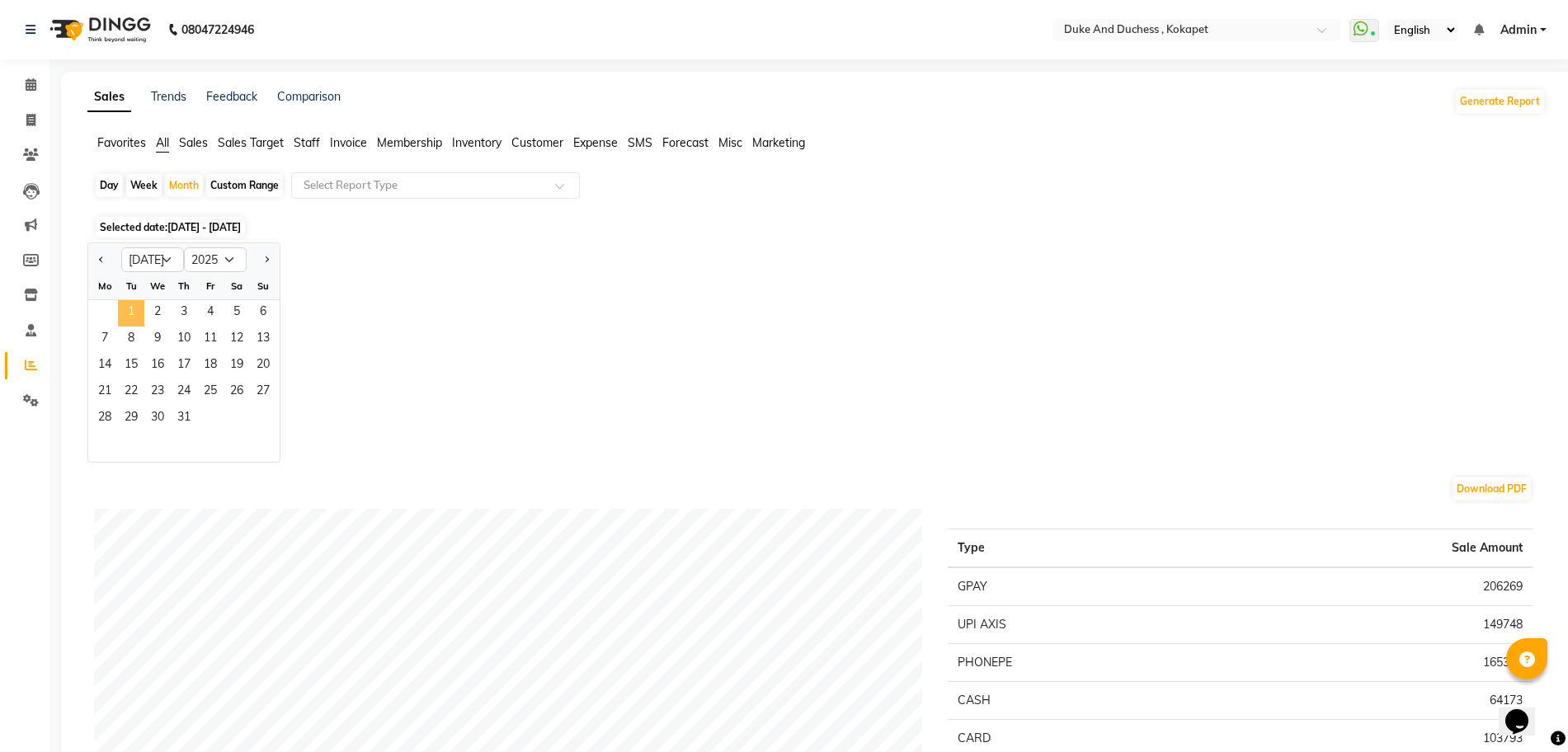
click at [132, 318] on span "1" at bounding box center [131, 313] width 27 height 27
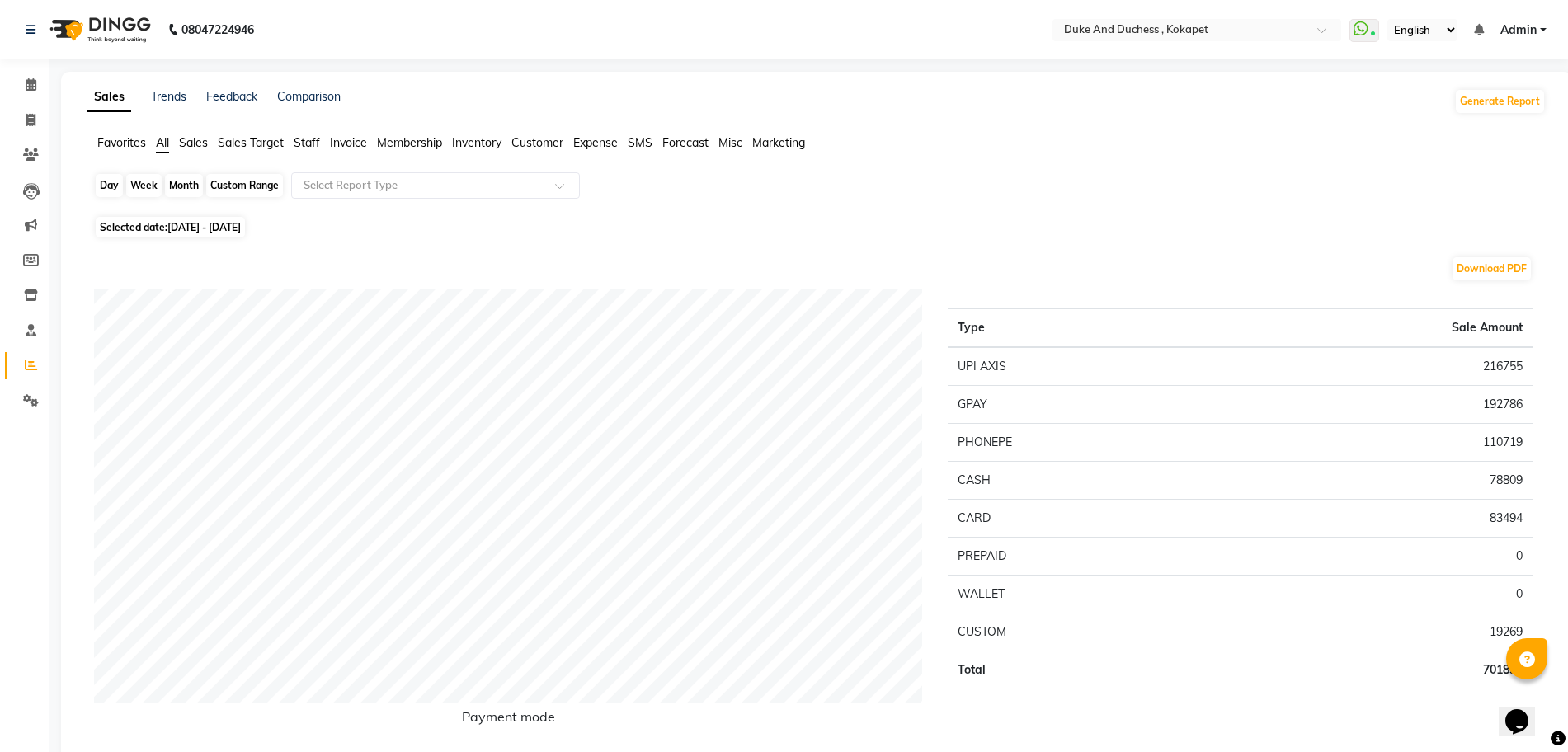
click at [190, 186] on div "Month" at bounding box center [184, 185] width 38 height 23
select select "7"
select select "2025"
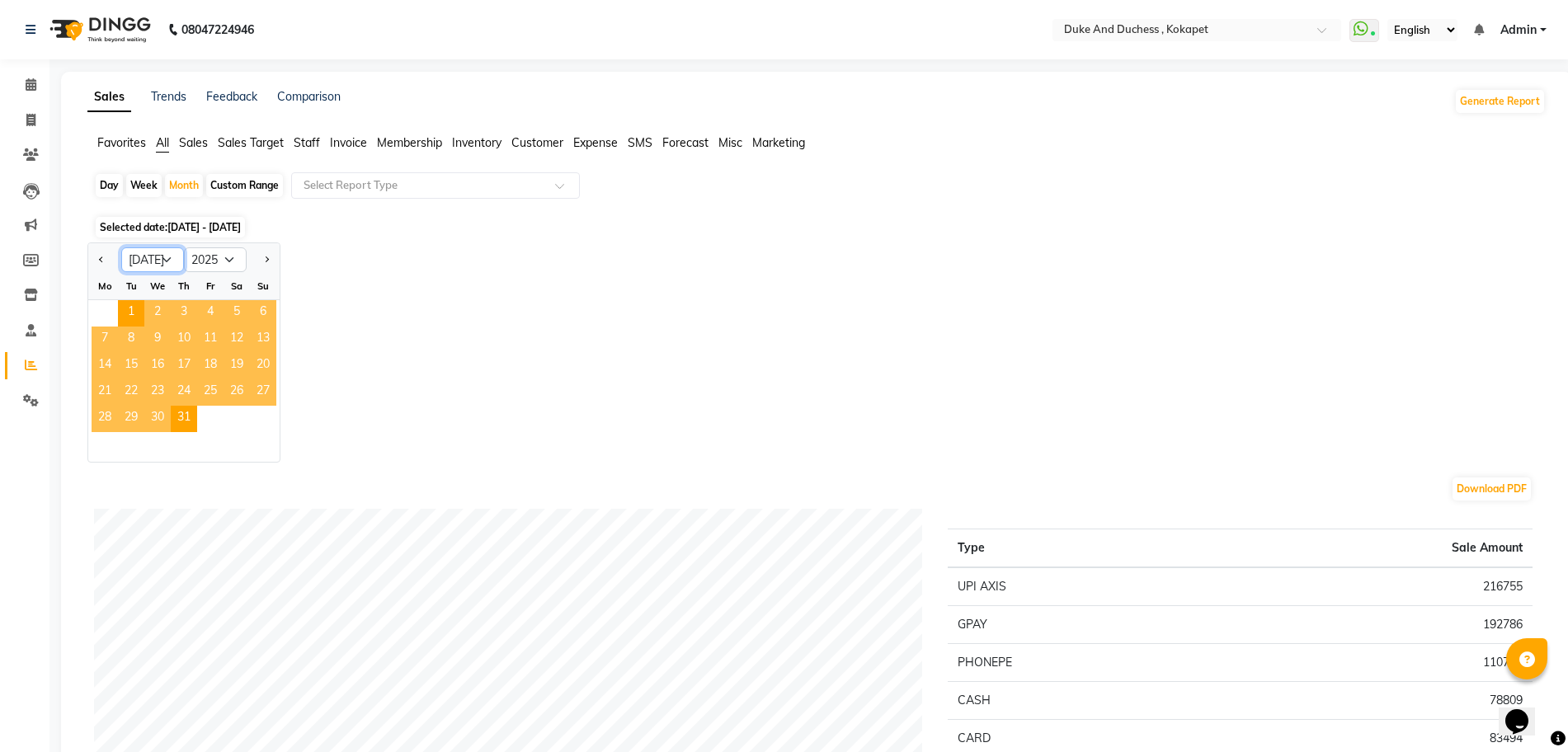
click at [167, 258] on select "Jan Feb Mar Apr May Jun Jul Aug Sep Oct Nov Dec" at bounding box center [152, 259] width 62 height 25
select select "8"
click at [122, 247] on select "Jan Feb Mar Apr May Jun Jul Aug Sep Oct Nov Dec" at bounding box center [152, 259] width 62 height 25
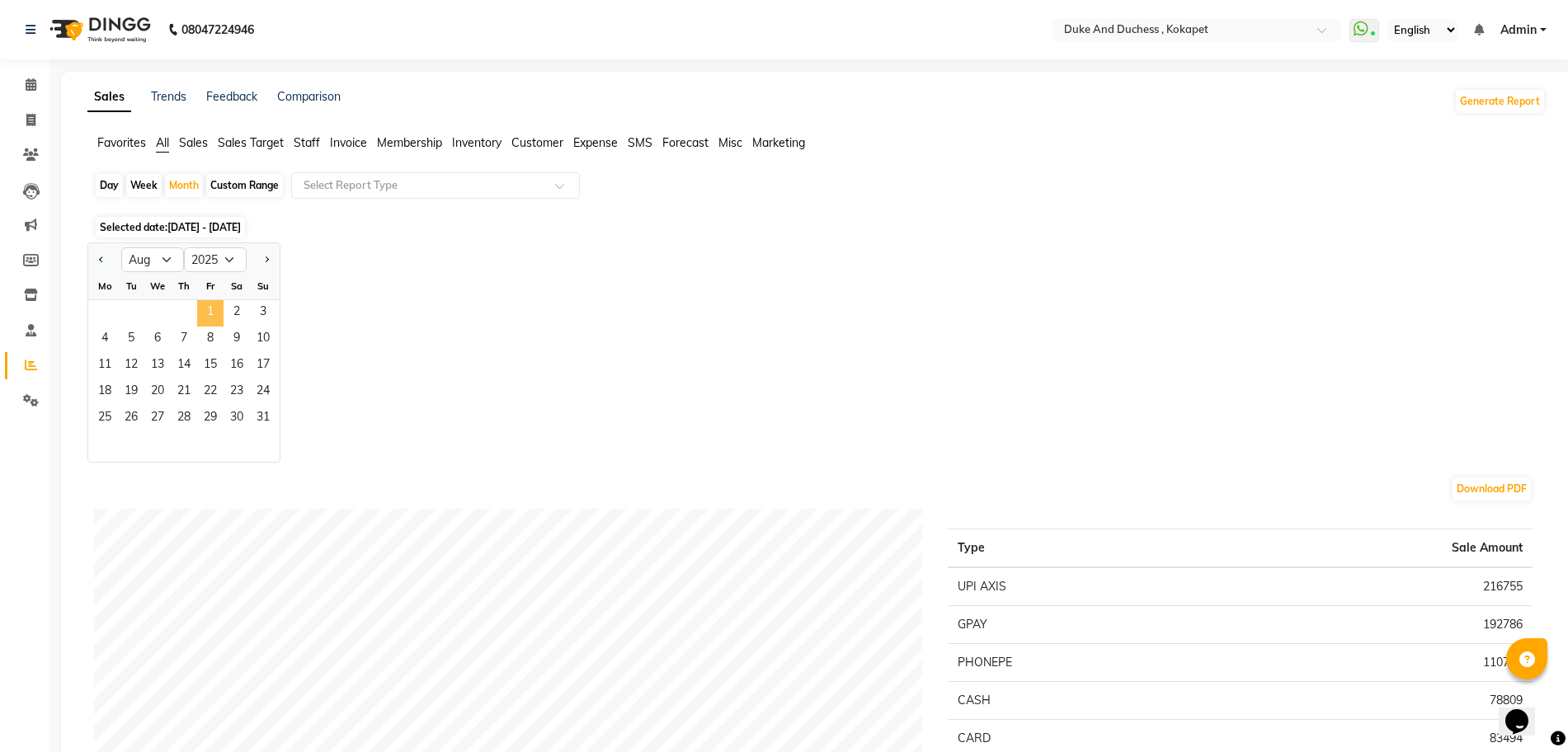
click at [216, 306] on span "1" at bounding box center [210, 313] width 27 height 27
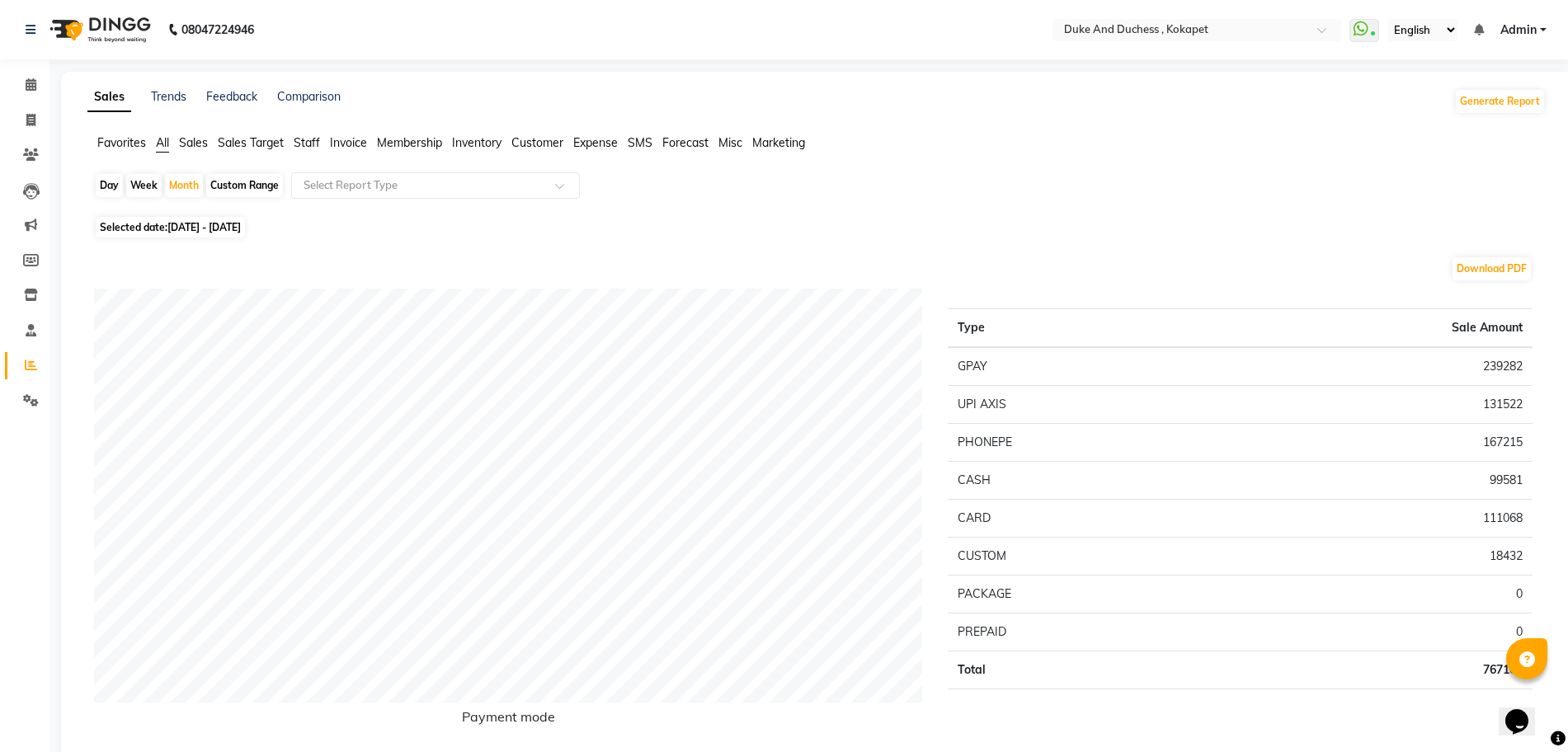
click at [495, 225] on div "Selected date: 01-08-2025 - 31-08-2025" at bounding box center [820, 227] width 1452 height 18
click at [38, 97] on link "Calendar" at bounding box center [25, 86] width 40 height 28
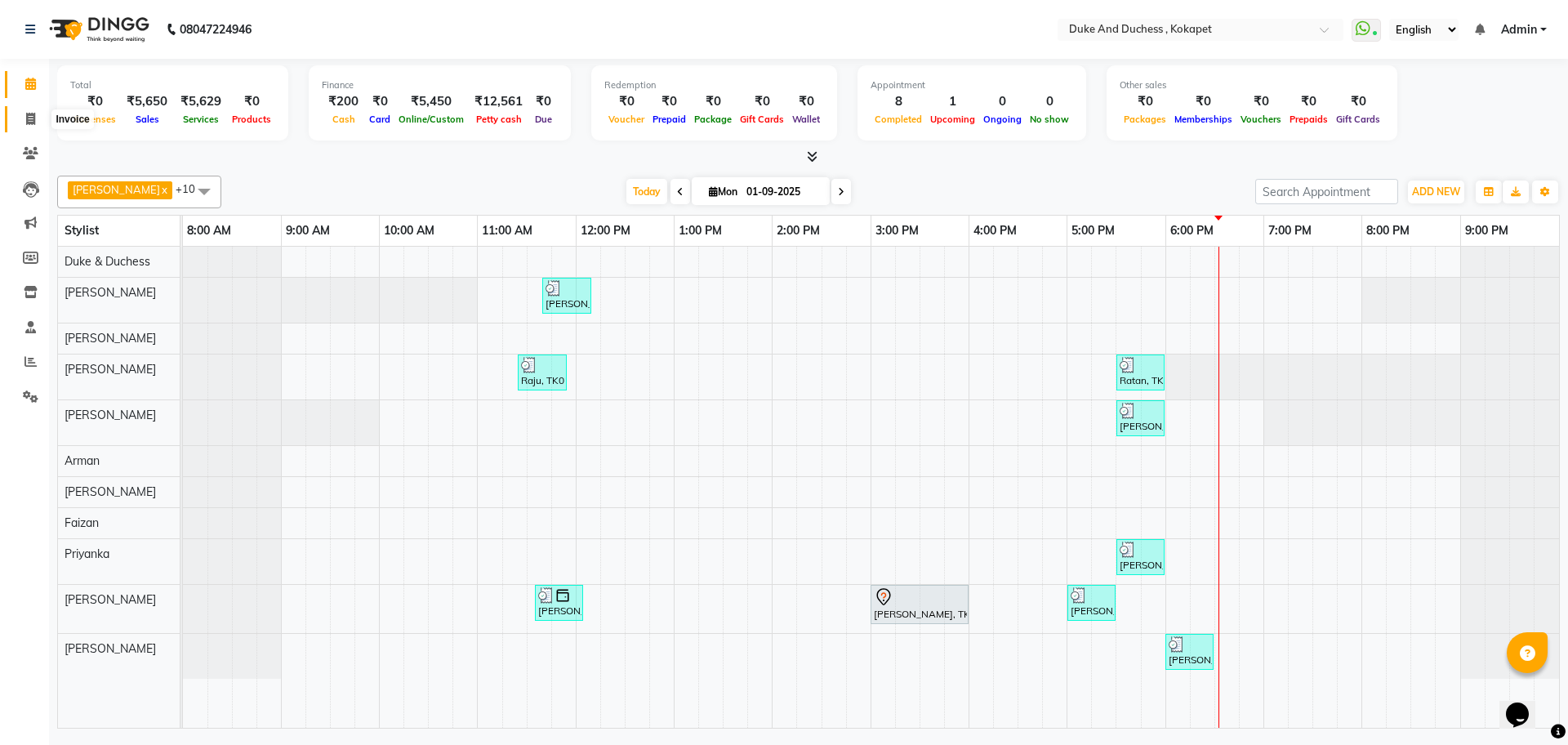
click at [31, 118] on icon at bounding box center [30, 118] width 9 height 13
select select "service"
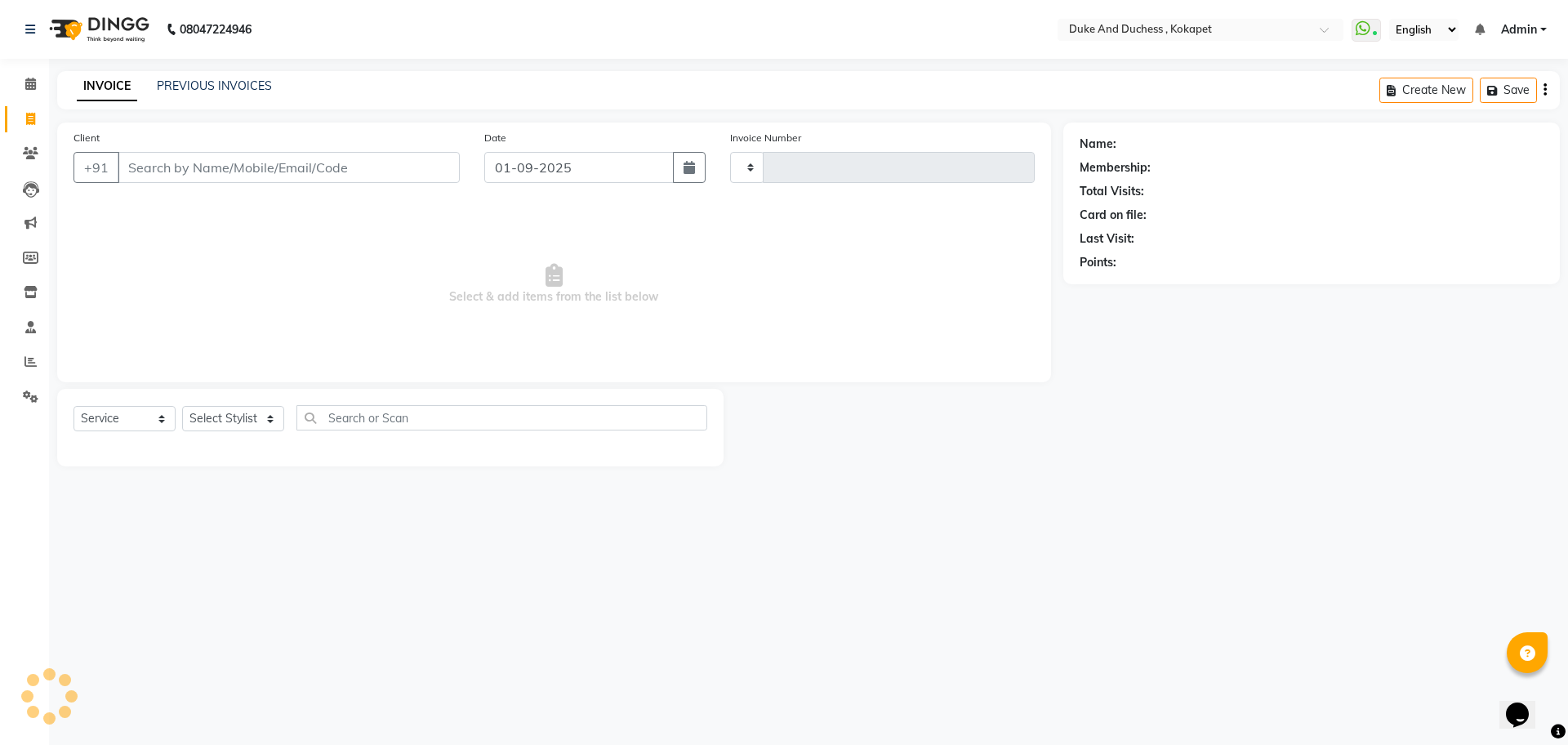
type input "5189"
select select "5687"
click at [244, 84] on link "PREVIOUS INVOICES" at bounding box center [214, 85] width 115 height 15
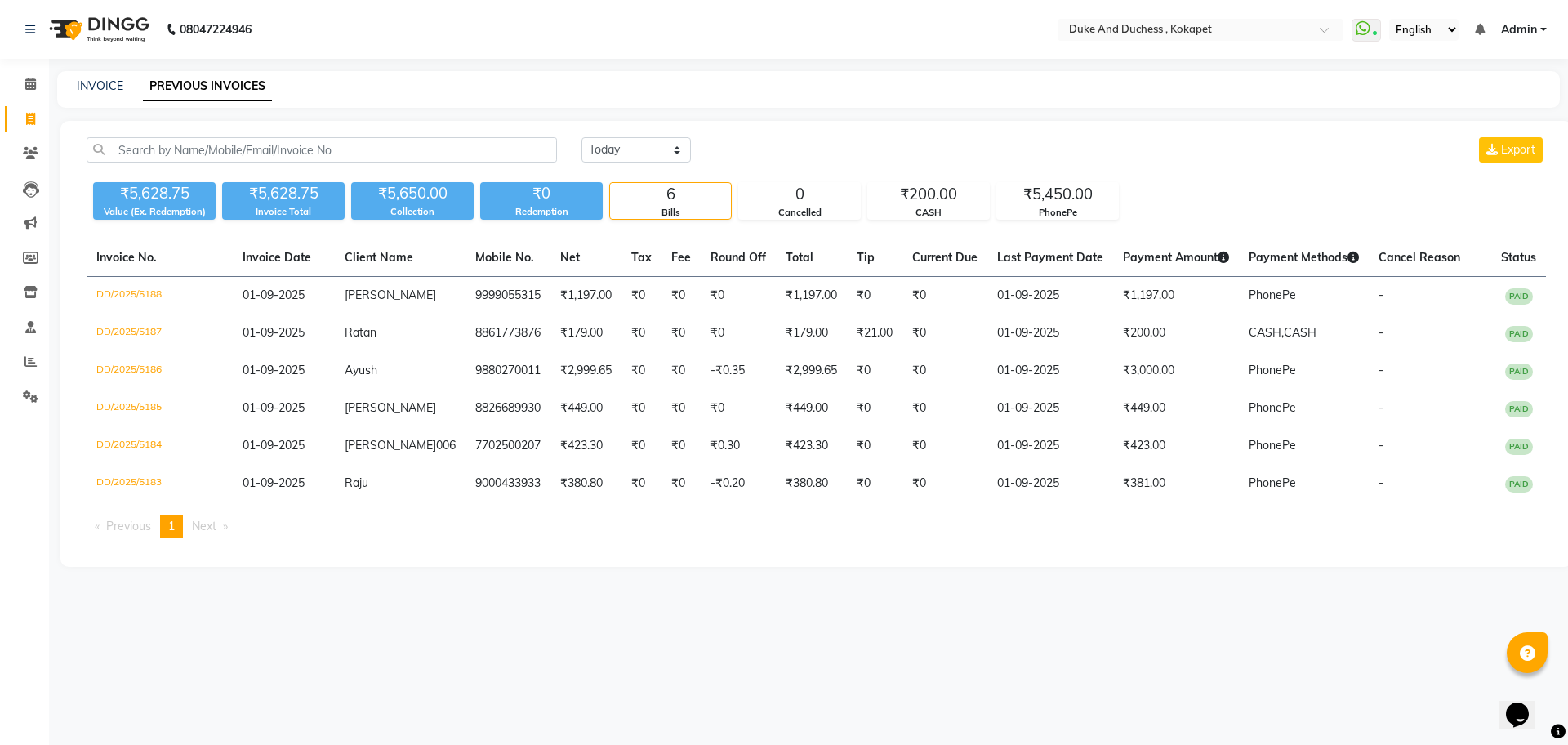
click at [403, 52] on nav "08047224946 Select Location × Duke And Duchess , Kokapet WhatsApp Status ✕ Stat…" at bounding box center [784, 29] width 1568 height 59
click at [451, 602] on div "08047224946 Select Location × Duke And Duchess , Kokapet WhatsApp Status ✕ Stat…" at bounding box center [784, 372] width 1568 height 745
click at [103, 90] on link "INVOICE" at bounding box center [100, 85] width 47 height 15
select select "service"
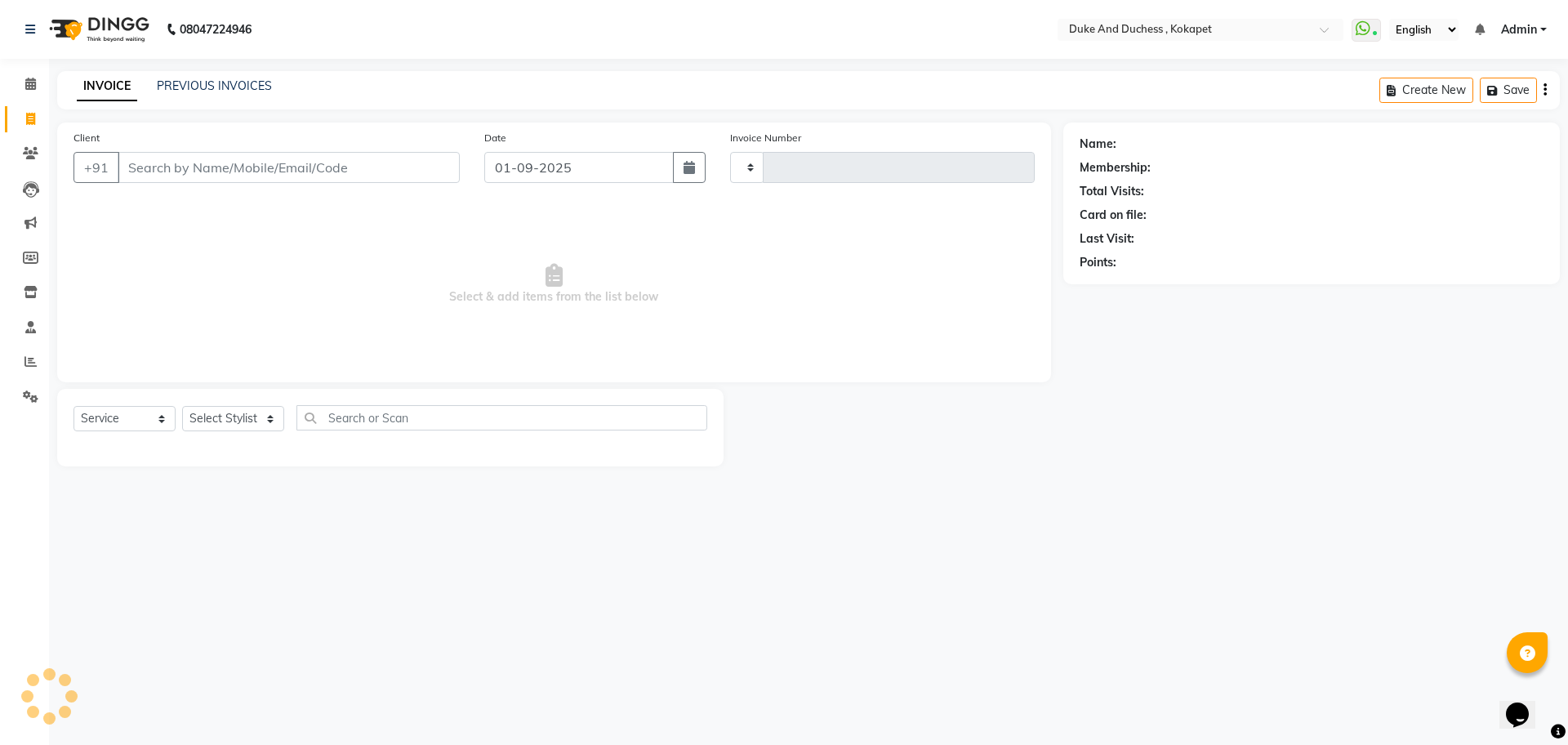
type input "5189"
select select "5687"
